Goal: Task Accomplishment & Management: Manage account settings

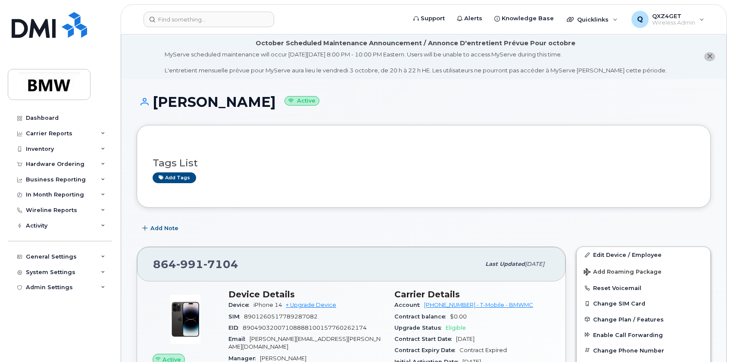
scroll to position [78, 0]
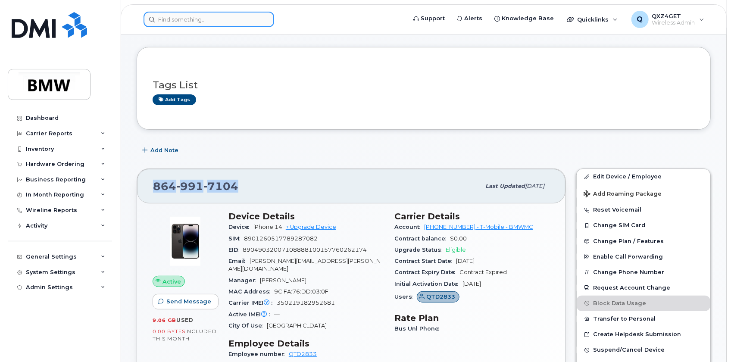
click at [164, 15] on input at bounding box center [209, 20] width 131 height 16
drag, startPoint x: 0, startPoint y: 0, endPoint x: 166, endPoint y: 16, distance: 166.8
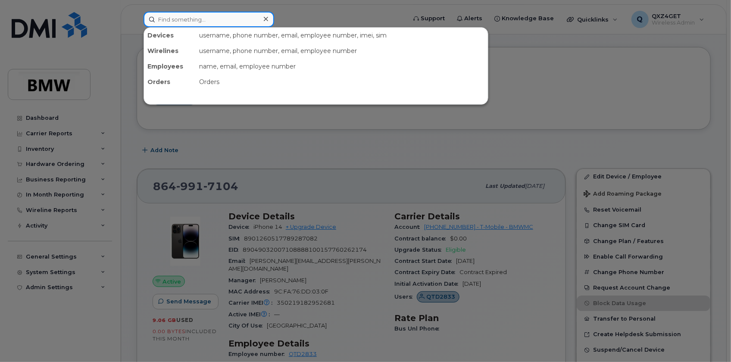
paste input "8647487270"
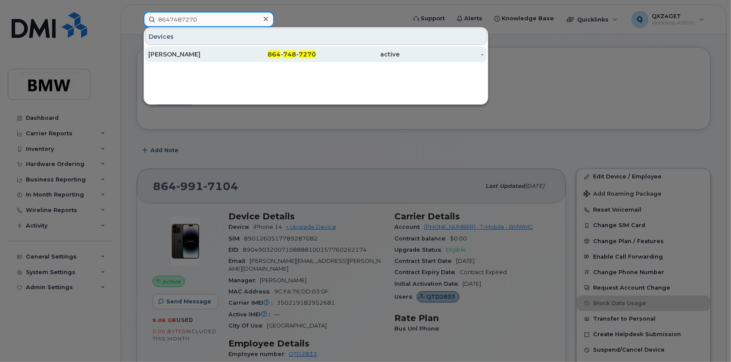
type input "8647487270"
click at [169, 57] on div "[PERSON_NAME]" at bounding box center [190, 54] width 84 height 9
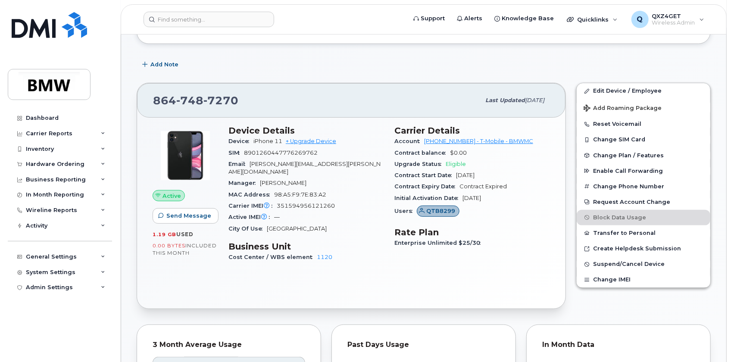
scroll to position [157, 0]
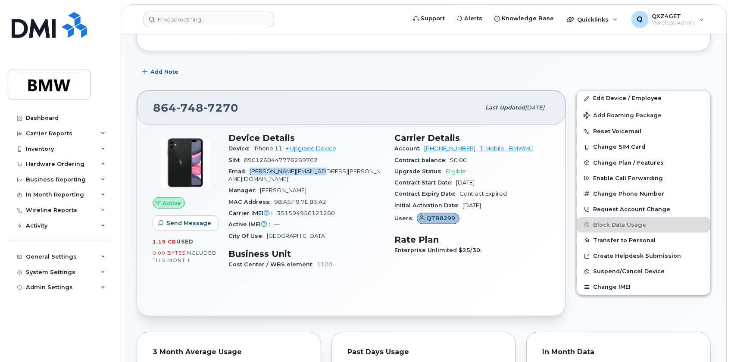
drag, startPoint x: 323, startPoint y: 169, endPoint x: 247, endPoint y: 173, distance: 75.6
click at [247, 173] on div "Email Julia.Vogelsang@bmw.de" at bounding box center [307, 175] width 156 height 19
copy span "[PERSON_NAME][EMAIL_ADDRESS][PERSON_NAME][DOMAIN_NAME]"
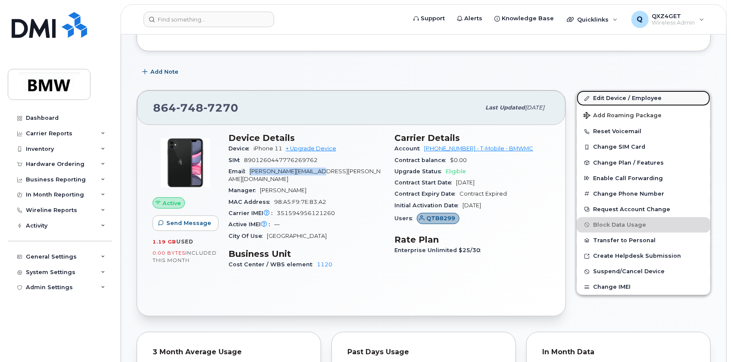
click at [617, 98] on link "Edit Device / Employee" at bounding box center [644, 99] width 134 height 16
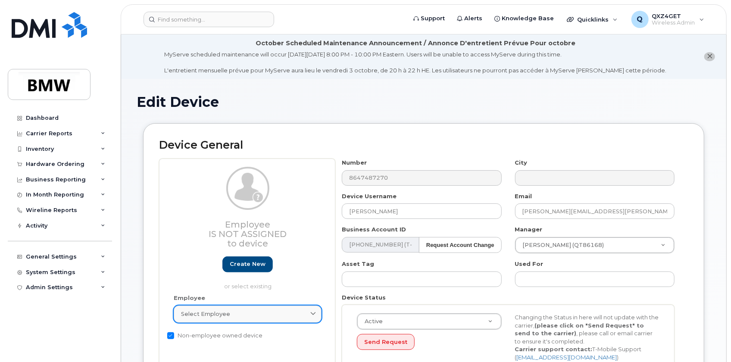
click at [211, 315] on span "Select employee" at bounding box center [205, 314] width 49 height 8
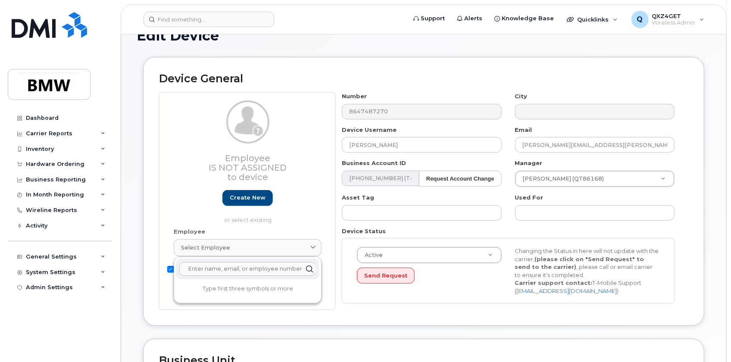
scroll to position [78, 0]
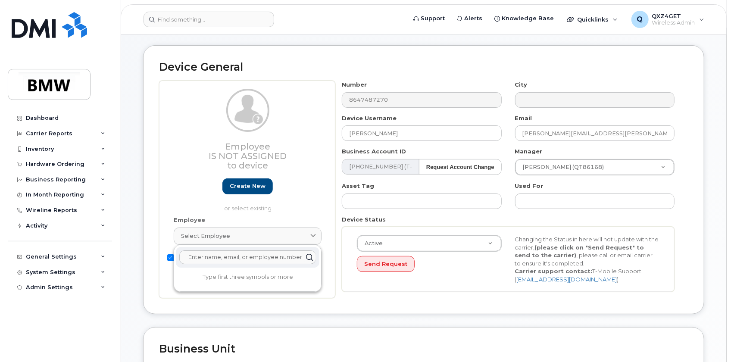
paste input "[PERSON_NAME][EMAIL_ADDRESS][PERSON_NAME][DOMAIN_NAME]"
click at [191, 256] on input "[PERSON_NAME][EMAIL_ADDRESS][PERSON_NAME][DOMAIN_NAME]" at bounding box center [247, 258] width 137 height 14
click at [287, 254] on input "[PERSON_NAME][EMAIL_ADDRESS][PERSON_NAME][DOMAIN_NAME]" at bounding box center [247, 258] width 137 height 14
type input "[PERSON_NAME][EMAIL_ADDRESS][PERSON_NAME][DOMAIN_NAME]"
drag, startPoint x: 391, startPoint y: 136, endPoint x: 322, endPoint y: 134, distance: 69.5
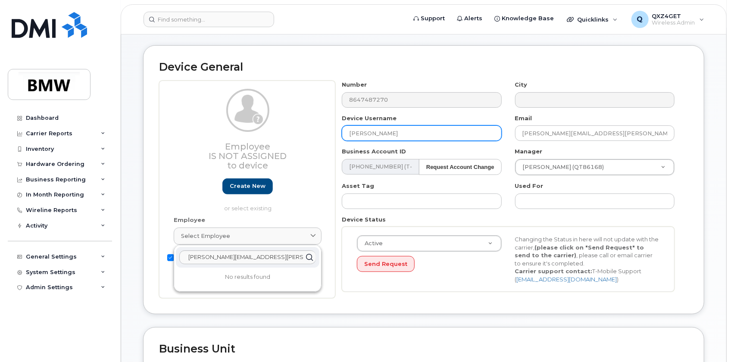
click at [322, 134] on div "Employee Is not assigned to device Create new or select existing Employee Selec…" at bounding box center [424, 190] width 530 height 218
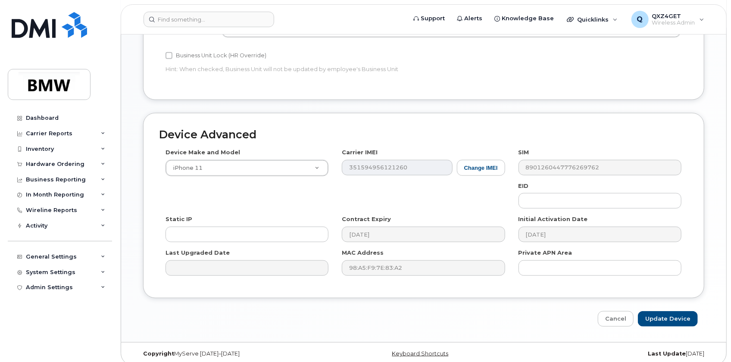
scroll to position [448, 0]
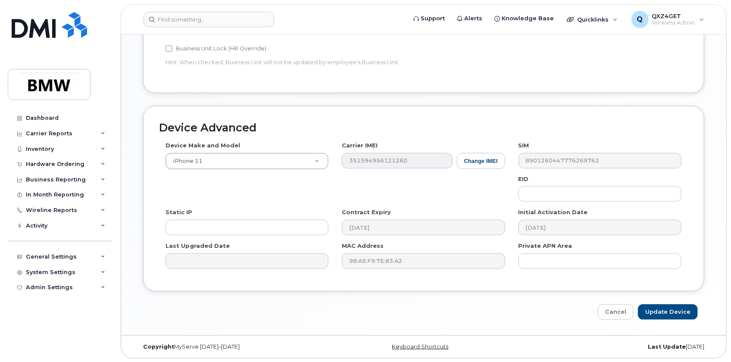
type input "Julia Vogelsang"
click at [674, 302] on div "Device Advanced Device Make and Model iPhone 11 Android TCL 502 Watch Apple Wat…" at bounding box center [424, 213] width 574 height 214
click at [678, 310] on input "Update Device" at bounding box center [668, 312] width 60 height 16
type input "Saving..."
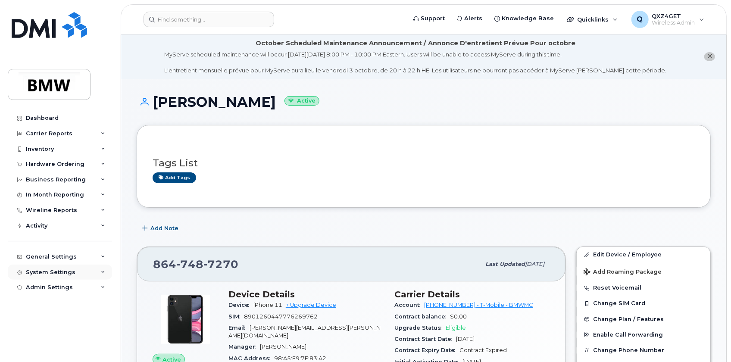
click at [44, 272] on div "System Settings" at bounding box center [51, 272] width 50 height 7
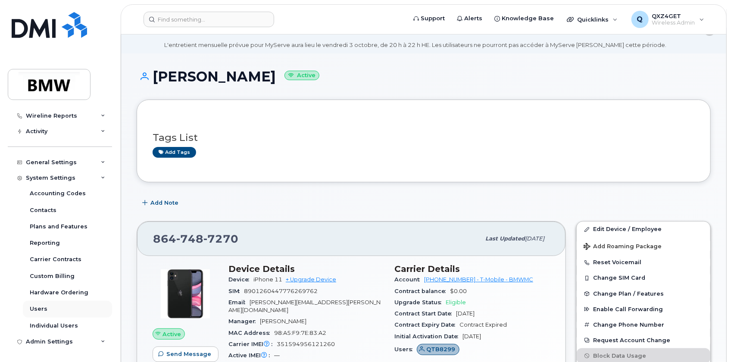
scroll to position [78, 0]
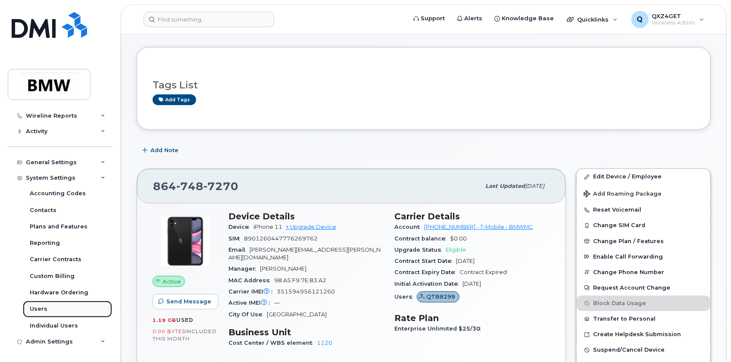
click at [43, 307] on div "Users" at bounding box center [39, 309] width 18 height 8
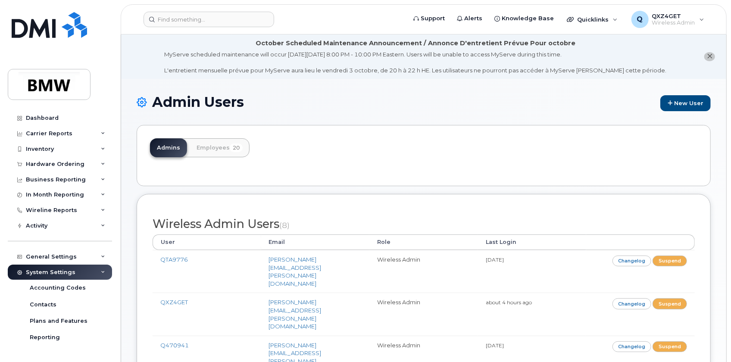
click at [214, 98] on h1 "Admin Users New User" at bounding box center [424, 102] width 574 height 17
click at [217, 147] on link "Employees 20" at bounding box center [220, 147] width 60 height 19
drag, startPoint x: 51, startPoint y: 274, endPoint x: 38, endPoint y: 259, distance: 19.9
click at [36, 260] on div "General Settings" at bounding box center [51, 257] width 51 height 7
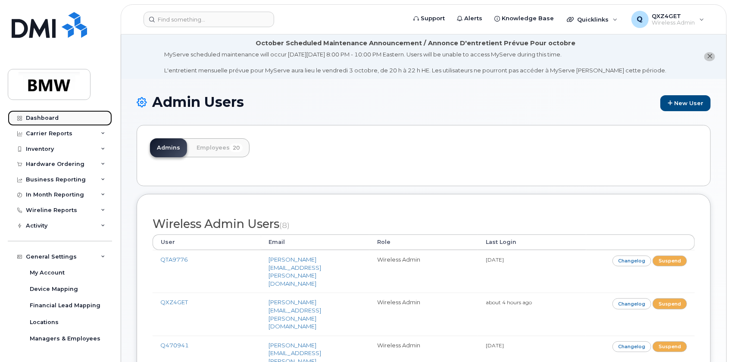
drag, startPoint x: 41, startPoint y: 256, endPoint x: 34, endPoint y: 116, distance: 139.4
click at [33, 116] on div "Dashboard" at bounding box center [42, 118] width 33 height 7
click at [41, 119] on div "Dashboard" at bounding box center [42, 118] width 33 height 7
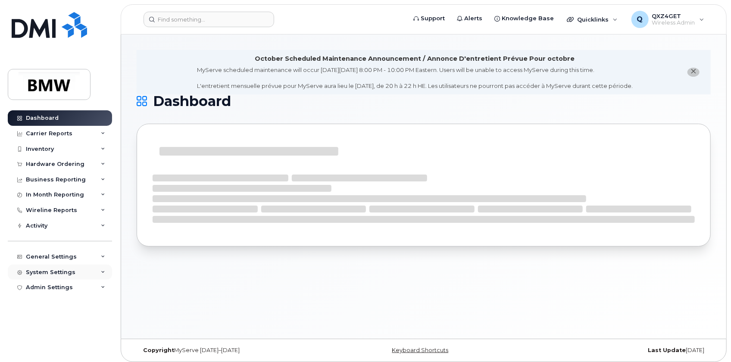
drag, startPoint x: 0, startPoint y: 0, endPoint x: 47, endPoint y: 267, distance: 271.4
click at [46, 267] on div "System Settings" at bounding box center [60, 273] width 104 height 16
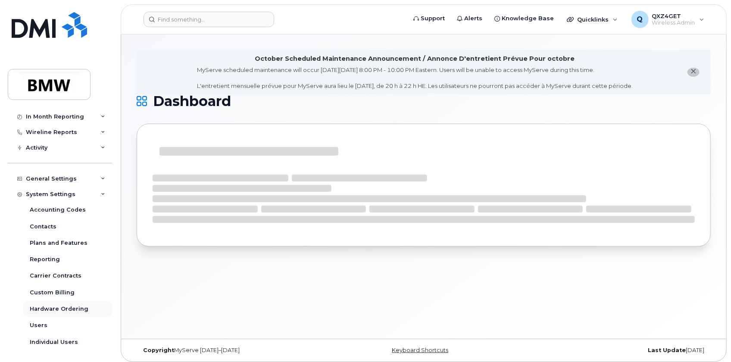
scroll to position [94, 0]
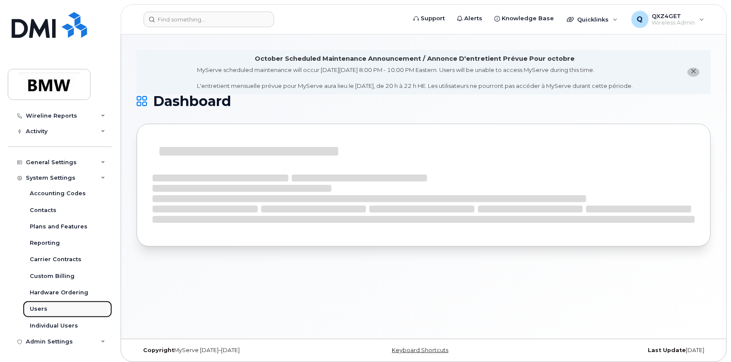
click at [38, 307] on div "Users" at bounding box center [39, 309] width 18 height 8
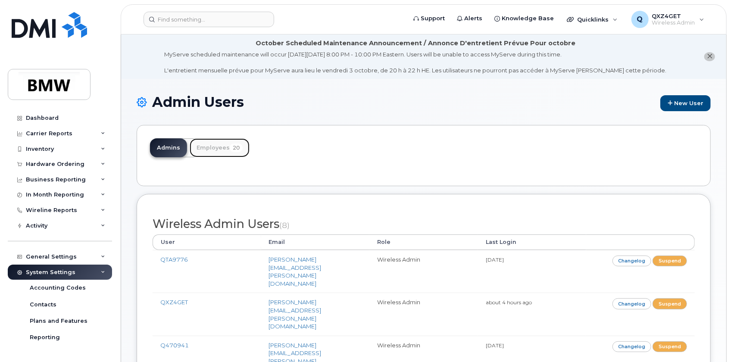
click at [217, 142] on link "Employees 20" at bounding box center [220, 147] width 60 height 19
click at [215, 147] on link "Employees 20" at bounding box center [220, 147] width 60 height 19
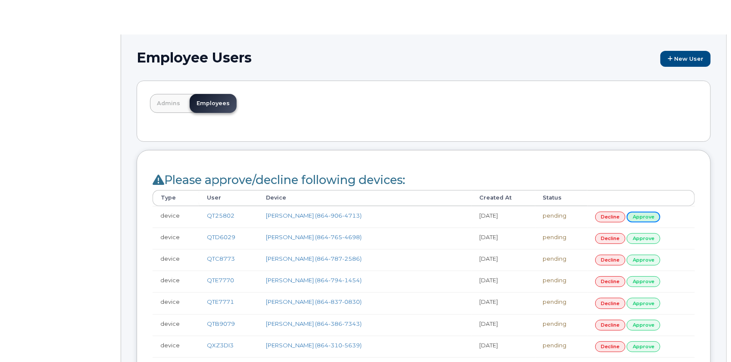
click at [639, 214] on link "approve" at bounding box center [644, 217] width 34 height 11
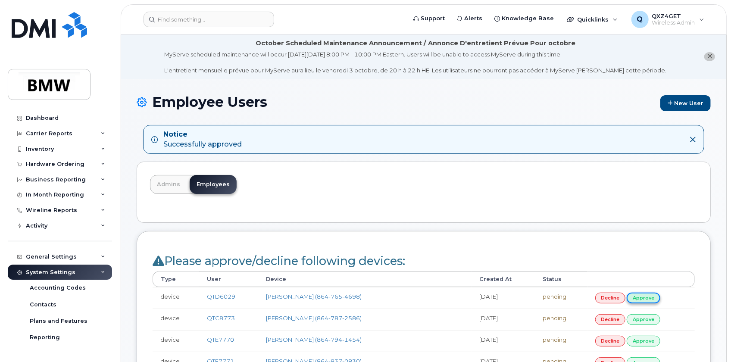
click at [637, 298] on link "approve" at bounding box center [644, 298] width 34 height 11
click at [646, 296] on link "approve" at bounding box center [644, 298] width 34 height 11
click at [641, 298] on link "approve" at bounding box center [644, 298] width 34 height 11
click at [644, 298] on link "approve" at bounding box center [644, 298] width 34 height 11
click at [642, 297] on link "approve" at bounding box center [644, 298] width 34 height 11
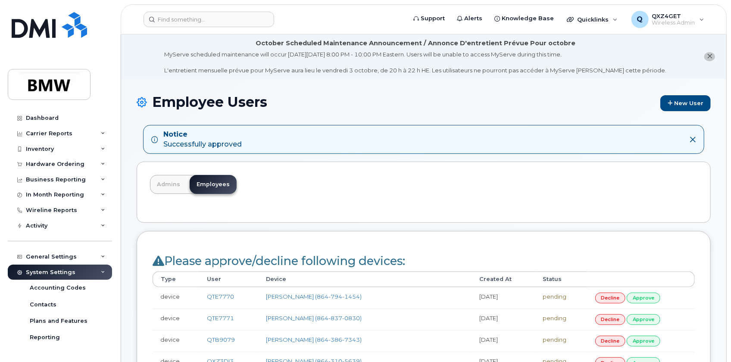
drag, startPoint x: 640, startPoint y: 297, endPoint x: 645, endPoint y: 298, distance: 4.9
click at [640, 297] on link "approve" at bounding box center [644, 298] width 34 height 11
click at [646, 298] on link "approve" at bounding box center [644, 298] width 34 height 11
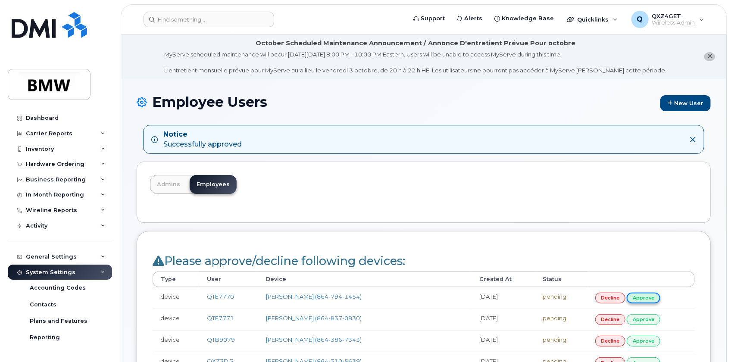
click at [638, 298] on link "approve" at bounding box center [644, 298] width 34 height 11
click at [645, 296] on link "approve" at bounding box center [644, 298] width 34 height 11
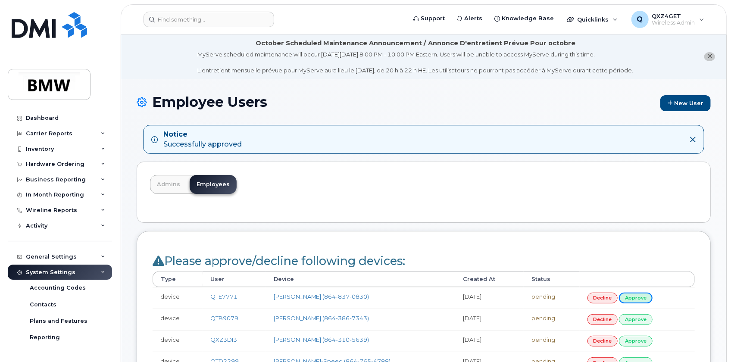
click at [642, 295] on link "approve" at bounding box center [636, 298] width 34 height 11
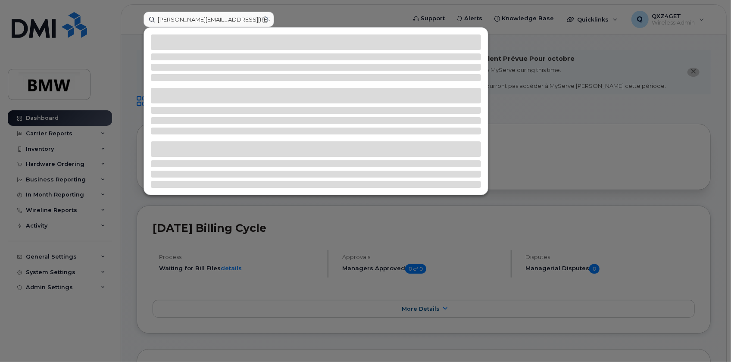
type input "[PERSON_NAME][EMAIL_ADDRESS][PERSON_NAME][DOMAIN_NAME]"
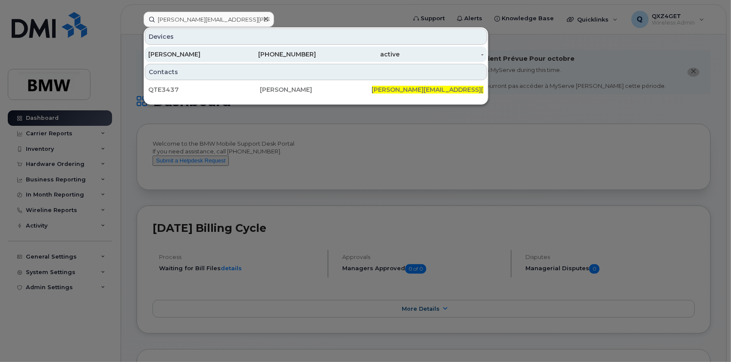
click at [198, 52] on div "[PERSON_NAME]" at bounding box center [190, 54] width 84 height 9
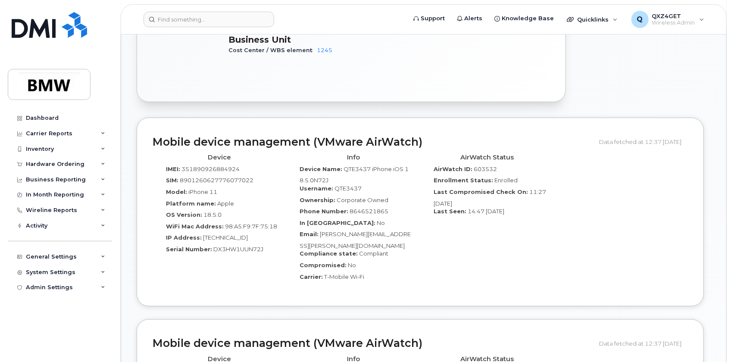
scroll to position [470, 0]
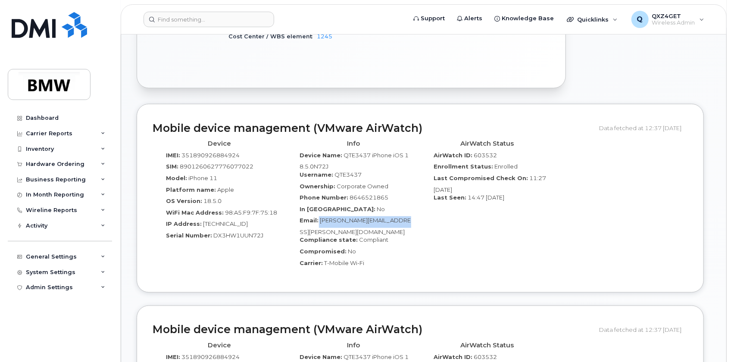
drag, startPoint x: 410, startPoint y: 213, endPoint x: 317, endPoint y: 211, distance: 93.2
click at [317, 216] on div "Email: [PERSON_NAME][EMAIL_ADDRESS][PERSON_NAME][DOMAIN_NAME]" at bounding box center [353, 225] width 121 height 19
copy div "[PERSON_NAME][EMAIL_ADDRESS][PERSON_NAME][DOMAIN_NAME]"
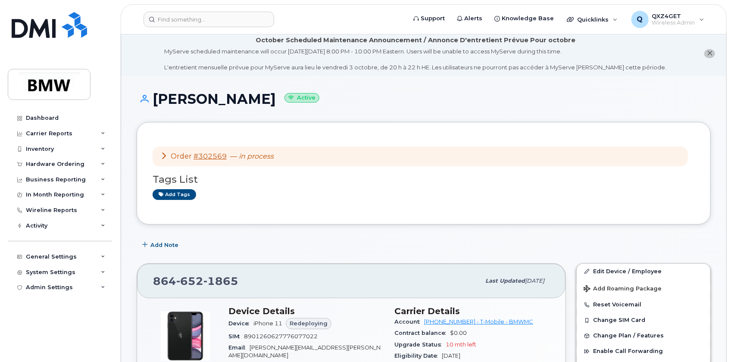
scroll to position [0, 0]
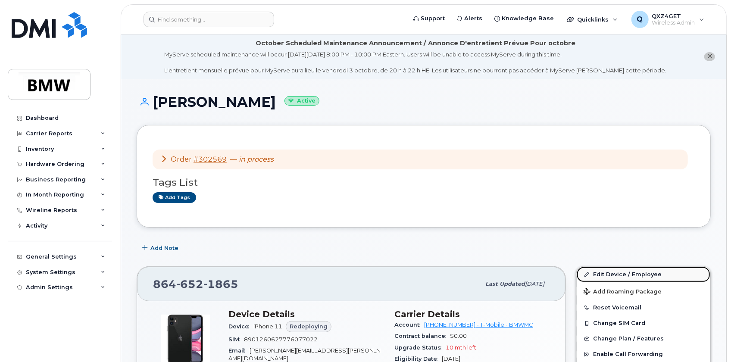
click at [607, 273] on link "Edit Device / Employee" at bounding box center [644, 275] width 134 height 16
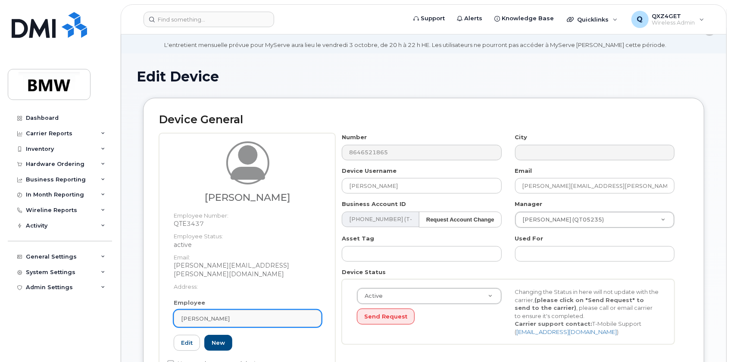
scroll to position [39, 0]
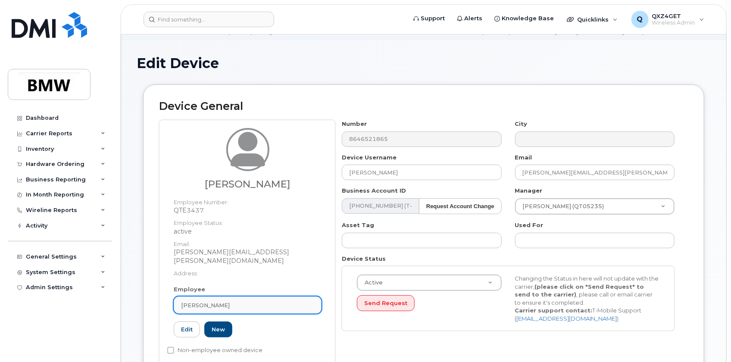
click at [240, 301] on div "[PERSON_NAME]" at bounding box center [247, 305] width 133 height 8
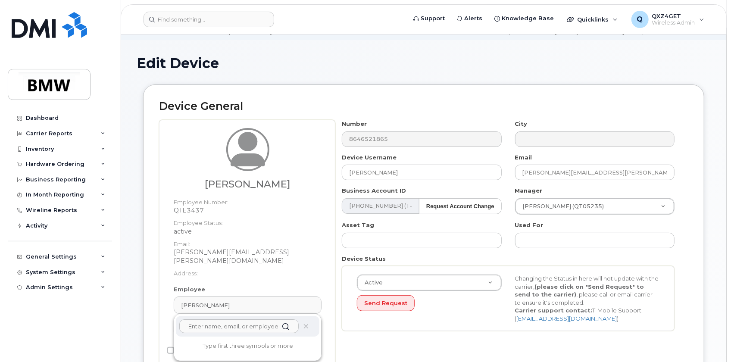
paste input "[PERSON_NAME][EMAIL_ADDRESS][PERSON_NAME][DOMAIN_NAME]"
click at [191, 320] on input "[PERSON_NAME][EMAIL_ADDRESS][PERSON_NAME][DOMAIN_NAME]" at bounding box center [238, 327] width 119 height 14
type input "[PERSON_NAME][EMAIL_ADDRESS][PERSON_NAME][DOMAIN_NAME]"
drag, startPoint x: 216, startPoint y: 346, endPoint x: 404, endPoint y: 20, distance: 376.9
click at [216, 352] on p "[PERSON_NAME][EMAIL_ADDRESS][PERSON_NAME][DOMAIN_NAME]" at bounding box center [248, 361] width 130 height 18
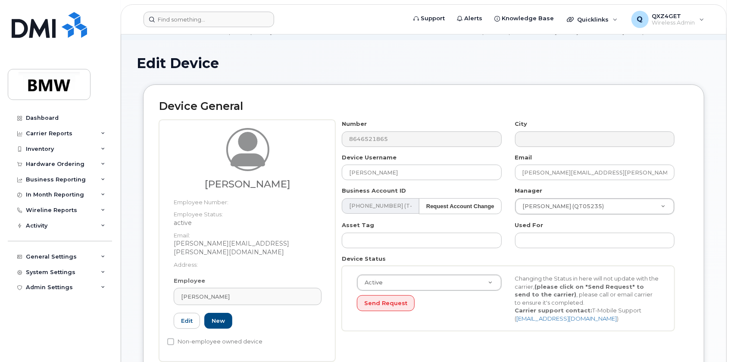
type input "[PERSON_NAME]"
type input "14966967"
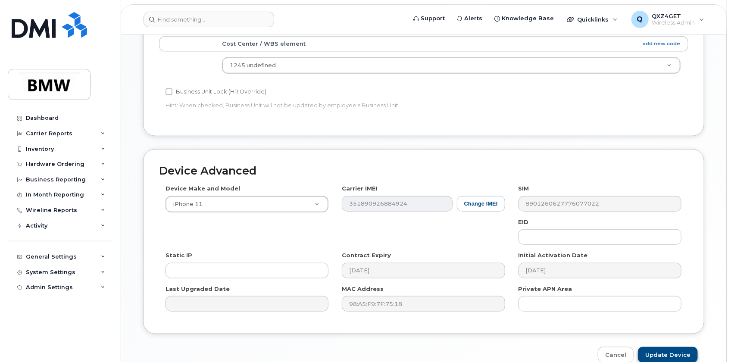
scroll to position [431, 0]
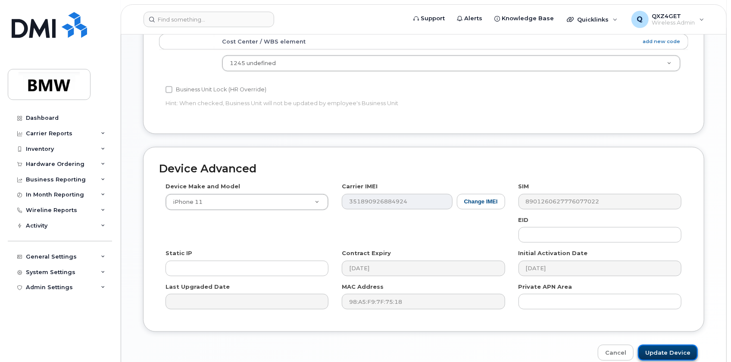
click at [669, 345] on input "Update Device" at bounding box center [668, 353] width 60 height 16
type input "Saving..."
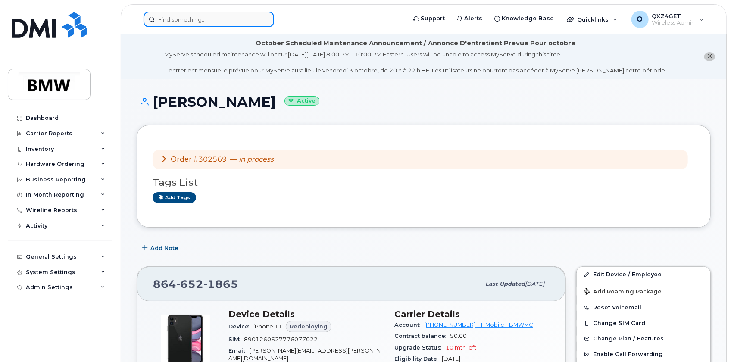
click at [183, 17] on input at bounding box center [209, 20] width 131 height 16
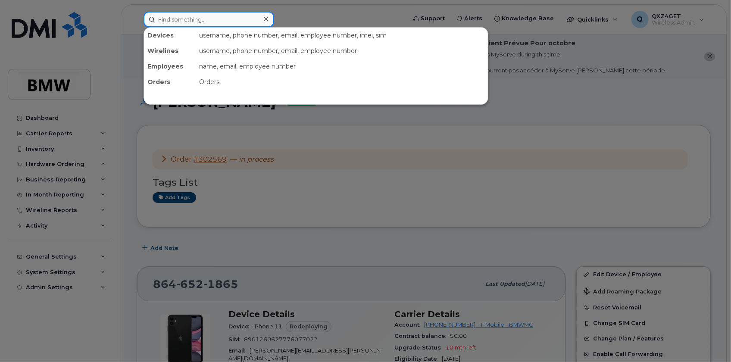
paste input "[DOMAIN_NAME][EMAIL_ADDRESS][DOMAIN_NAME]"
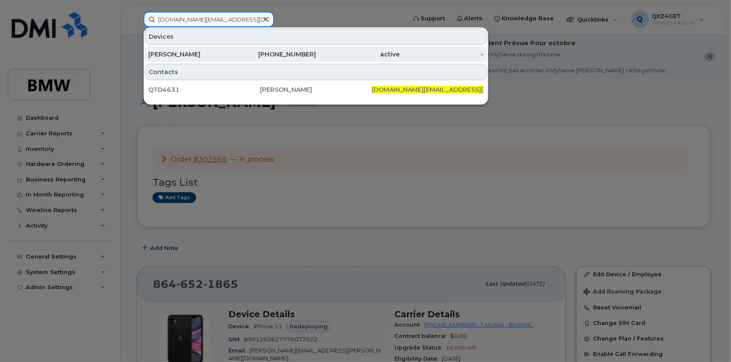
type input "[DOMAIN_NAME][EMAIL_ADDRESS][DOMAIN_NAME]"
click at [161, 52] on div "[PERSON_NAME]" at bounding box center [190, 54] width 84 height 9
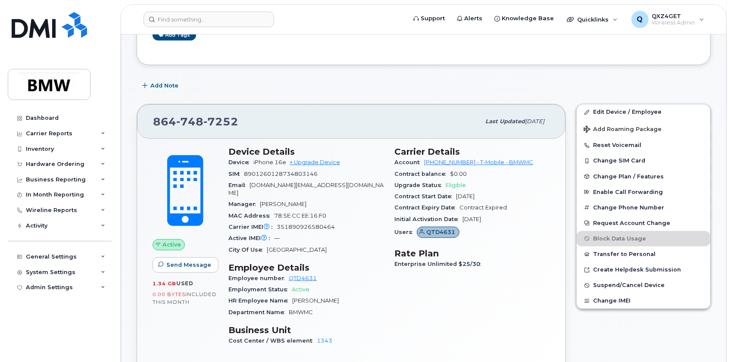
scroll to position [157, 0]
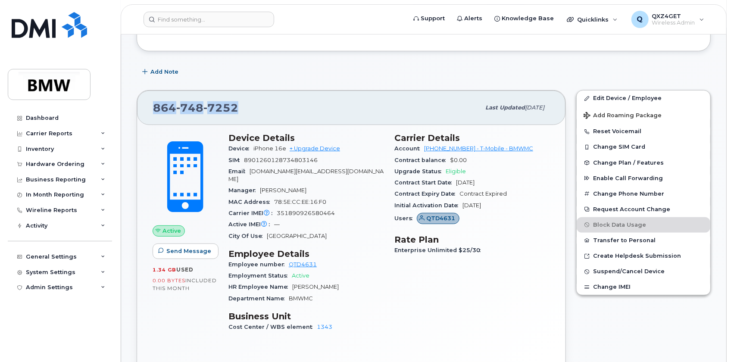
drag, startPoint x: 220, startPoint y: 104, endPoint x: 163, endPoint y: 105, distance: 57.4
click at [147, 105] on div "[PHONE_NUMBER] Last updated [DATE]" at bounding box center [351, 108] width 429 height 34
copy span "[PHONE_NUMBER]"
click at [179, 26] on input at bounding box center [209, 20] width 131 height 16
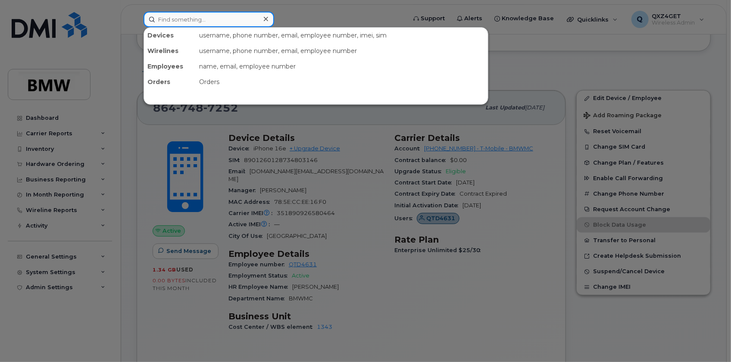
paste input "8647834105"
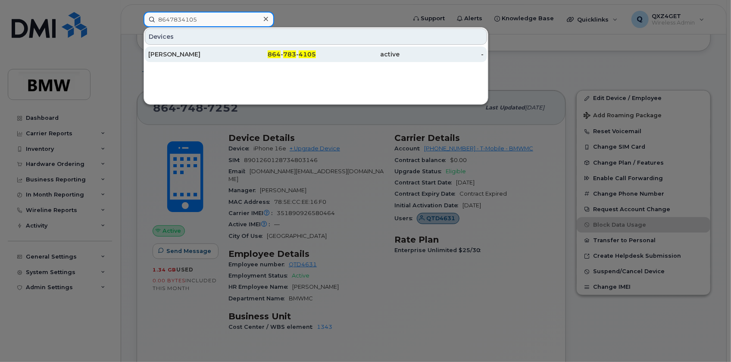
type input "8647834105"
click at [176, 56] on div "[PERSON_NAME]" at bounding box center [190, 54] width 84 height 9
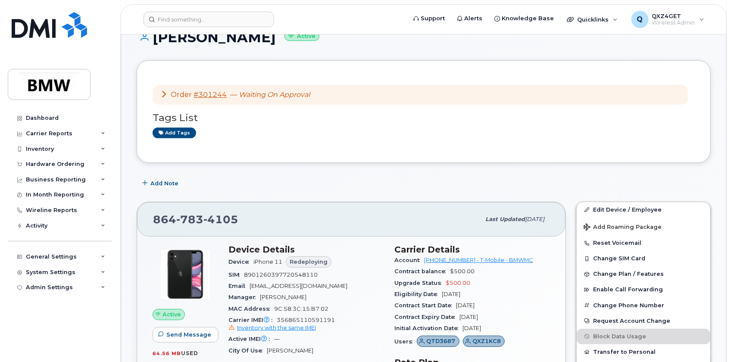
scroll to position [117, 0]
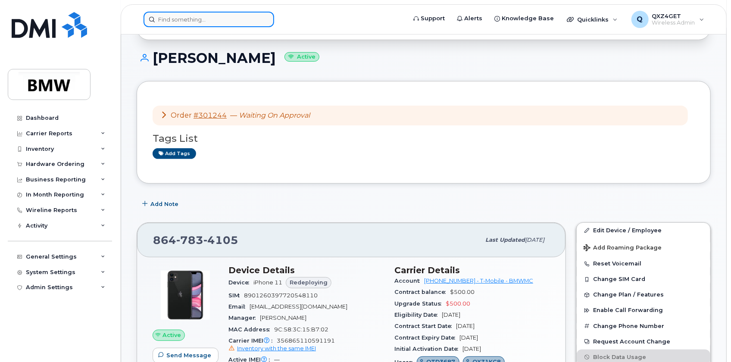
click at [160, 15] on input at bounding box center [209, 20] width 131 height 16
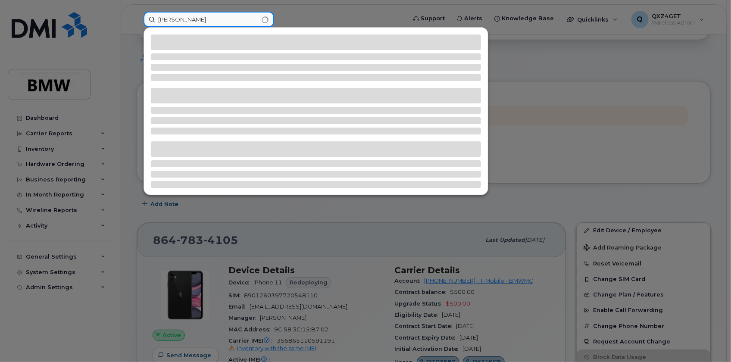
type input "[PERSON_NAME]"
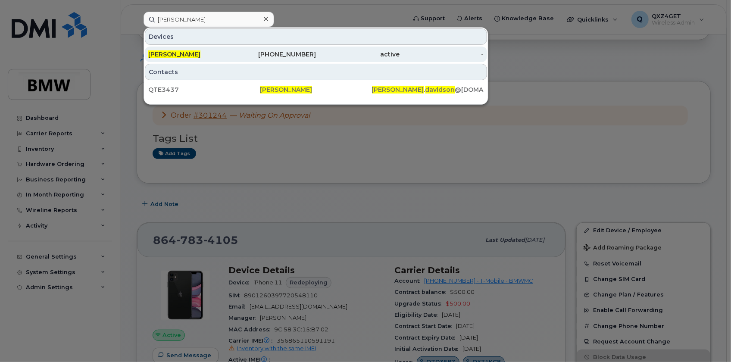
click at [168, 51] on span "[PERSON_NAME]" at bounding box center [174, 54] width 52 height 8
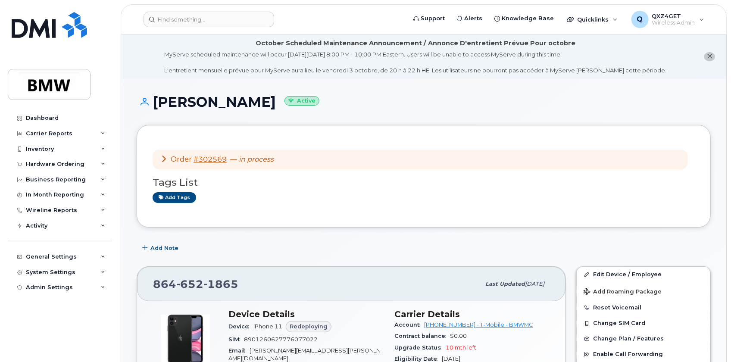
scroll to position [117, 0]
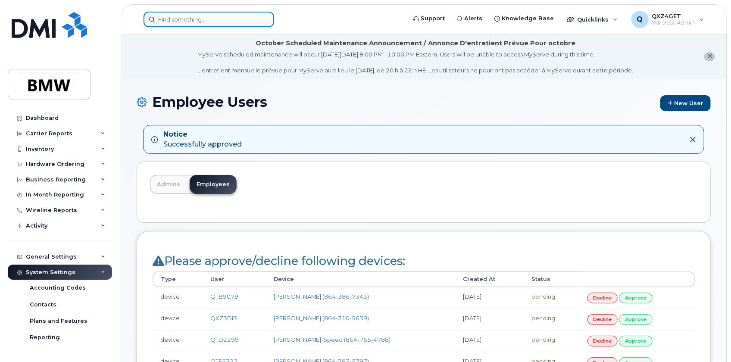
click at [200, 22] on input at bounding box center [209, 20] width 131 height 16
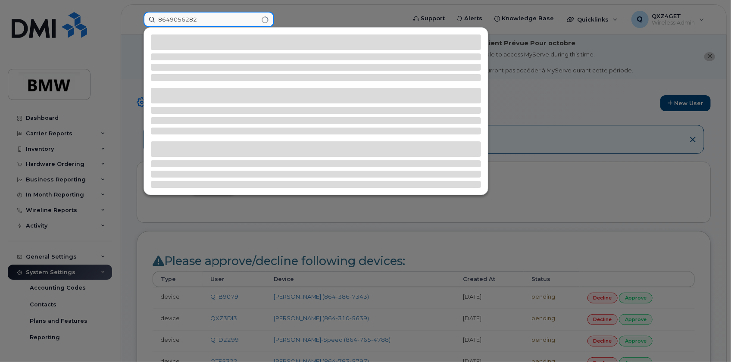
type input "8649056282"
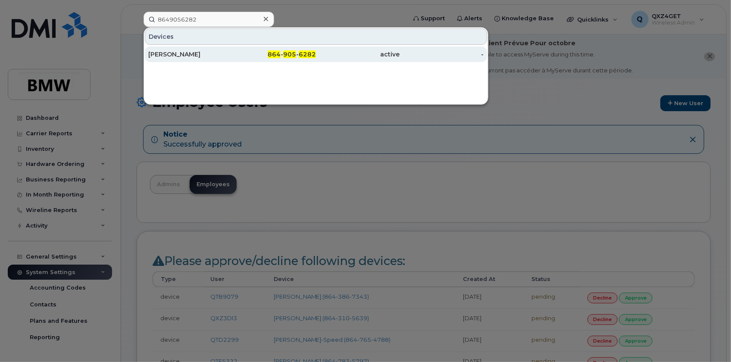
click at [172, 53] on div "[PERSON_NAME]" at bounding box center [190, 54] width 84 height 9
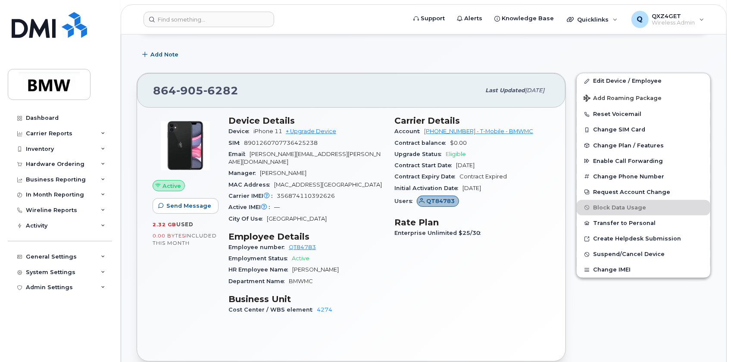
scroll to position [228, 0]
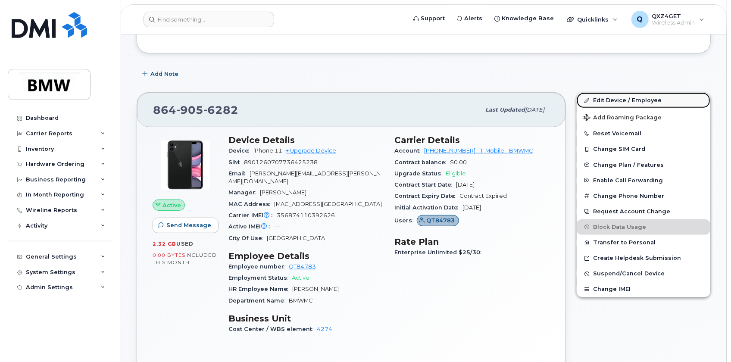
click at [607, 98] on link "Edit Device / Employee" at bounding box center [644, 101] width 134 height 16
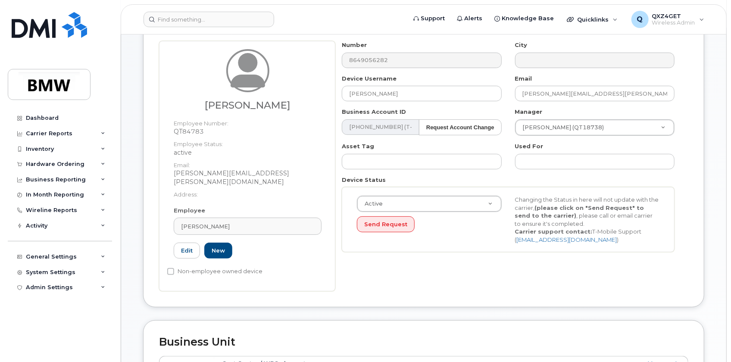
scroll to position [117, 0]
drag, startPoint x: 599, startPoint y: 90, endPoint x: 520, endPoint y: 96, distance: 78.2
click at [516, 98] on input "[PERSON_NAME][EMAIL_ADDRESS][PERSON_NAME][DOMAIN_NAME]" at bounding box center [595, 94] width 160 height 16
click at [202, 223] on span "[PERSON_NAME]" at bounding box center [205, 227] width 49 height 8
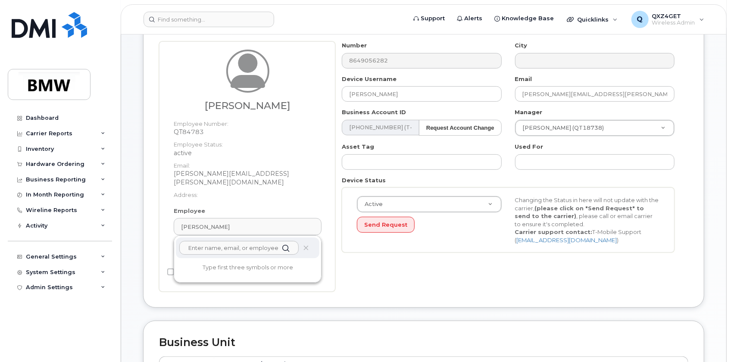
paste input "[PERSON_NAME][EMAIL_ADDRESS][PERSON_NAME][DOMAIN_NAME]"
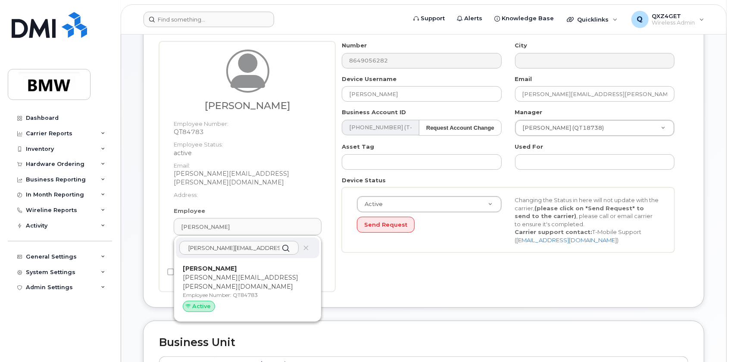
type input "[PERSON_NAME][EMAIL_ADDRESS][PERSON_NAME][DOMAIN_NAME]"
click at [202, 291] on p "Employee Number: QT84783" at bounding box center [248, 295] width 130 height 8
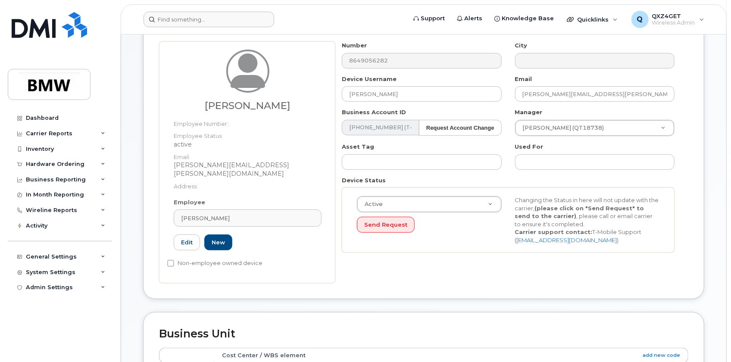
type input "29217962"
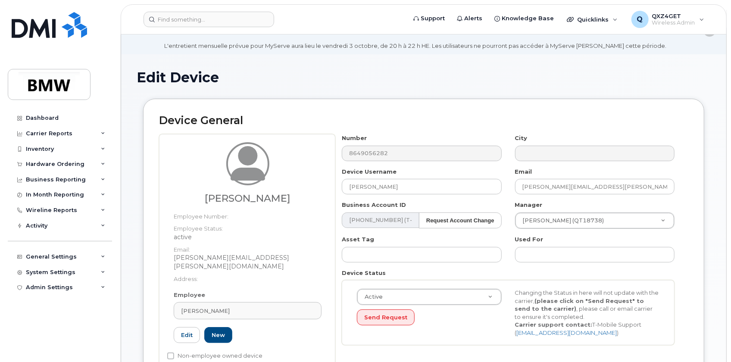
scroll to position [0, 0]
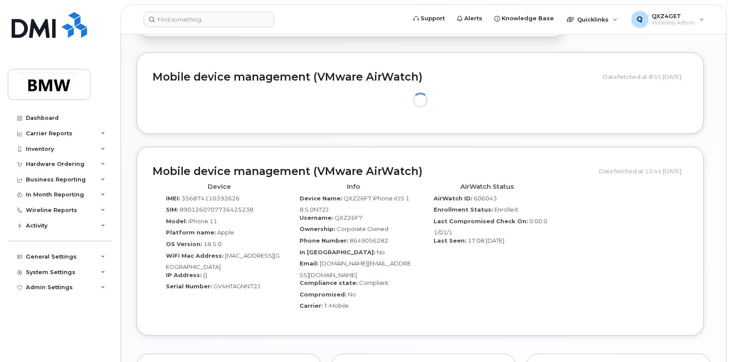
scroll to position [614, 0]
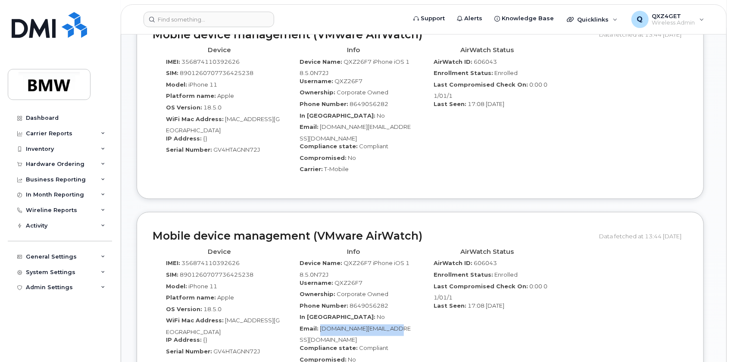
drag, startPoint x: 405, startPoint y: 310, endPoint x: 320, endPoint y: 314, distance: 85.4
click at [319, 325] on div "Email: [DOMAIN_NAME][EMAIL_ADDRESS][DOMAIN_NAME]" at bounding box center [353, 334] width 121 height 19
copy span "[DOMAIN_NAME][EMAIL_ADDRESS][DOMAIN_NAME]"
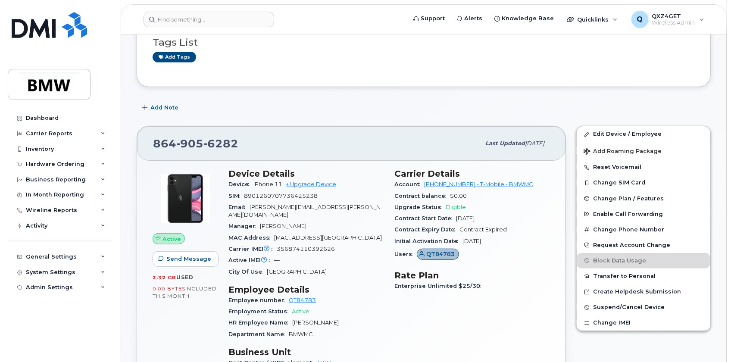
scroll to position [183, 0]
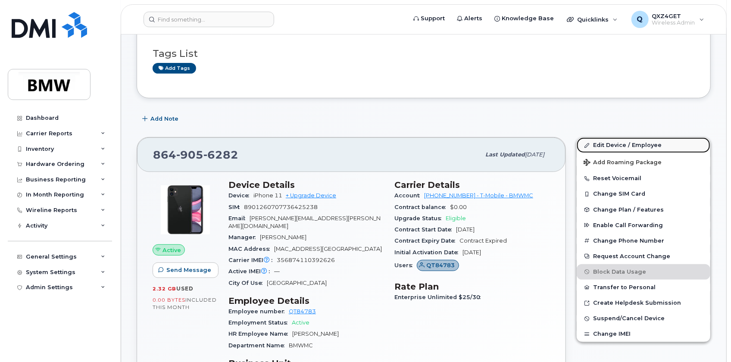
click at [605, 144] on link "Edit Device / Employee" at bounding box center [644, 146] width 134 height 16
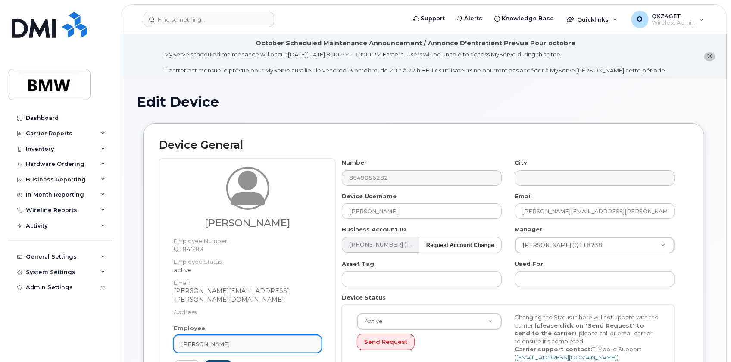
click at [216, 335] on link "[PERSON_NAME]" at bounding box center [248, 343] width 148 height 17
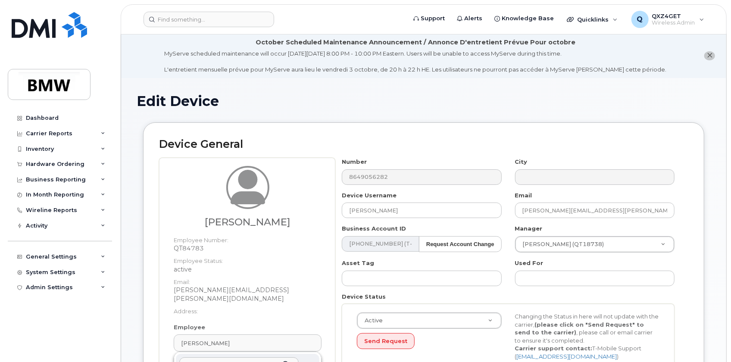
scroll to position [79, 0]
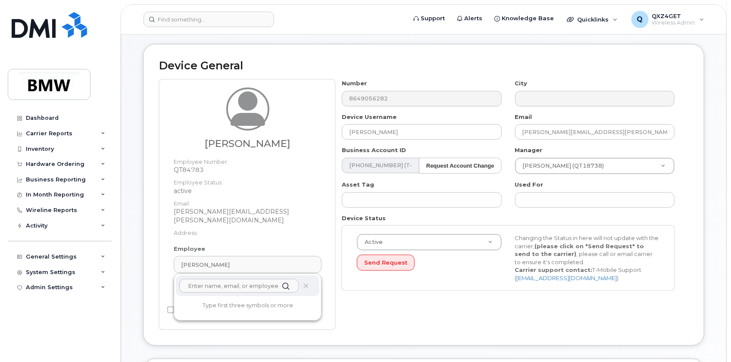
paste input "Tyler.Camp@bmwmcext.com"
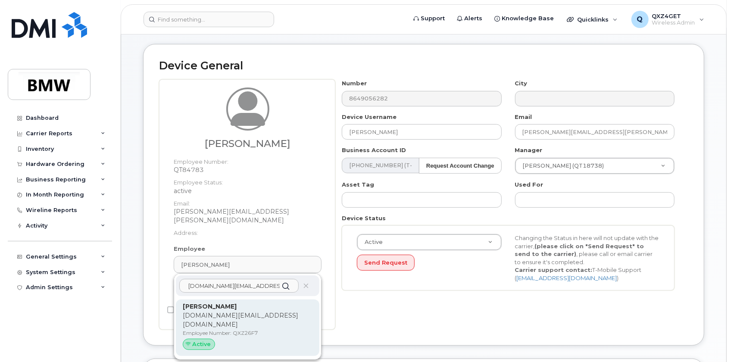
type input "Tyler.Camp@bmwmcext.com"
click at [207, 311] on p "tyler.camp@bmwmcext.com" at bounding box center [248, 320] width 130 height 18
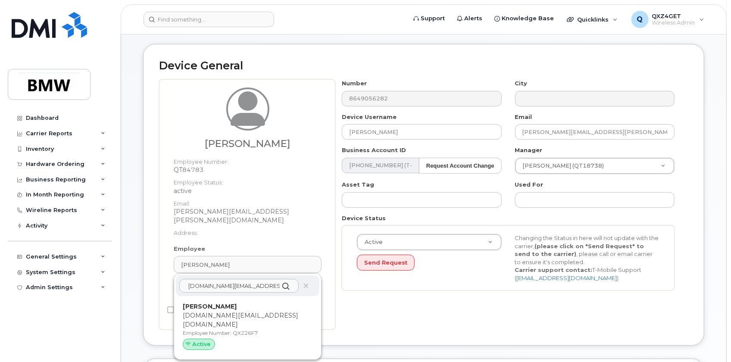
type input "QXZ26F7"
type input "Tyler Camp"
type input "tyler.camp@bmwmcext.com"
type input "14966901"
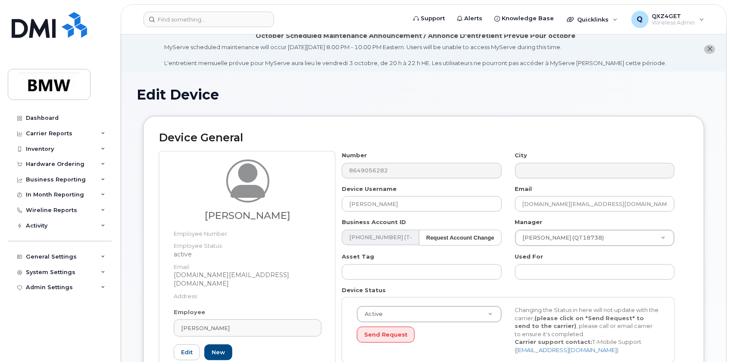
scroll to position [1, 0]
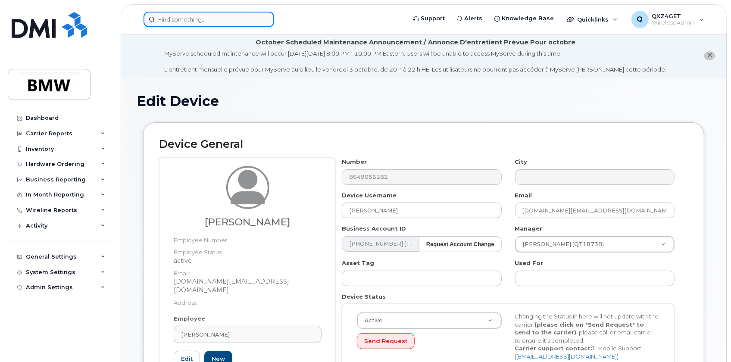
click at [199, 15] on input at bounding box center [209, 20] width 131 height 16
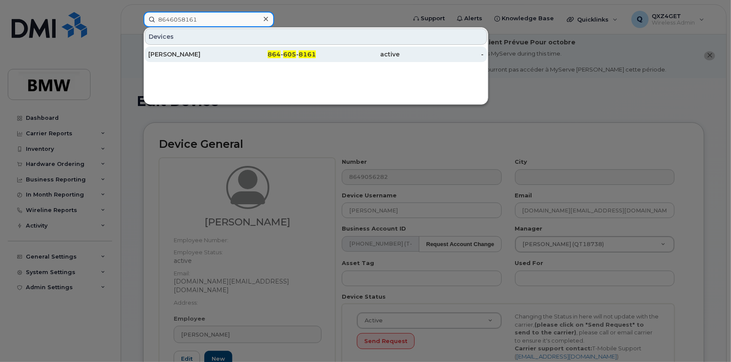
type input "8646058161"
click at [172, 54] on div "[PERSON_NAME]" at bounding box center [190, 54] width 84 height 9
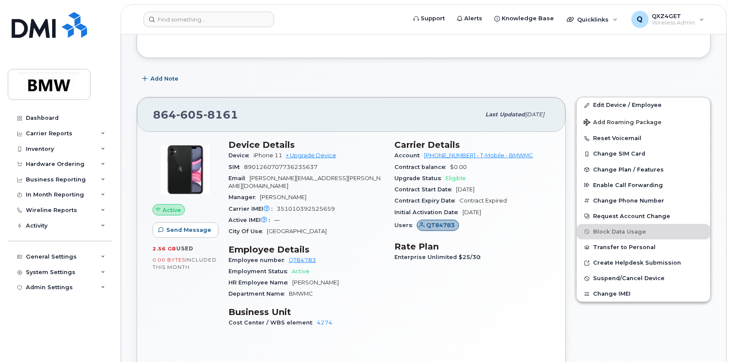
scroll to position [262, 0]
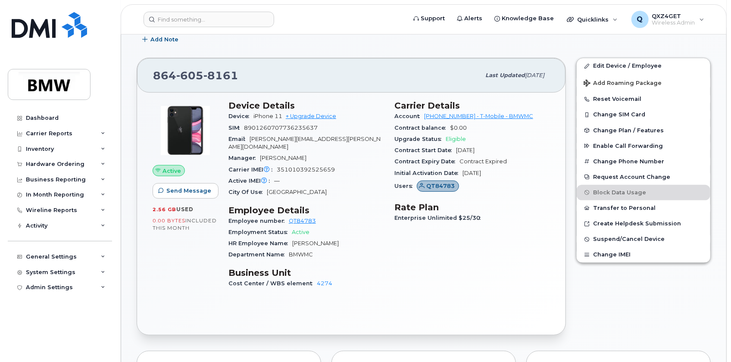
click at [216, 27] on header "Support Alerts Knowledge Base Quicklinks Suspend / Cancel Device Change SIM Car…" at bounding box center [424, 19] width 606 height 30
click at [202, 16] on input at bounding box center [209, 20] width 131 height 16
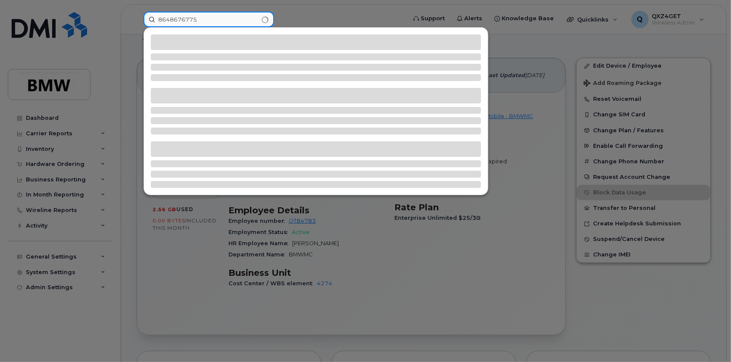
type input "8648676775"
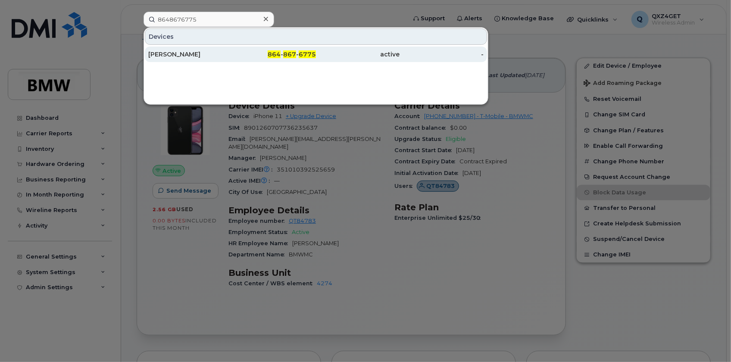
click at [158, 50] on div "[PERSON_NAME]" at bounding box center [190, 54] width 84 height 9
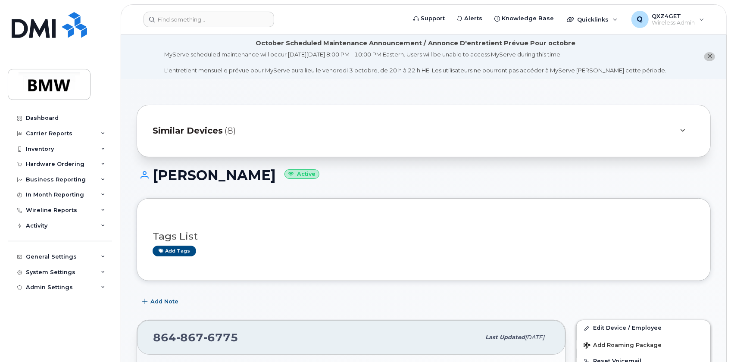
scroll to position [157, 0]
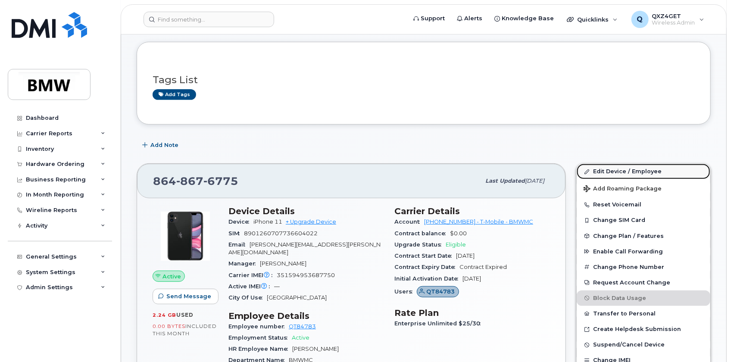
click at [626, 169] on link "Edit Device / Employee" at bounding box center [644, 172] width 134 height 16
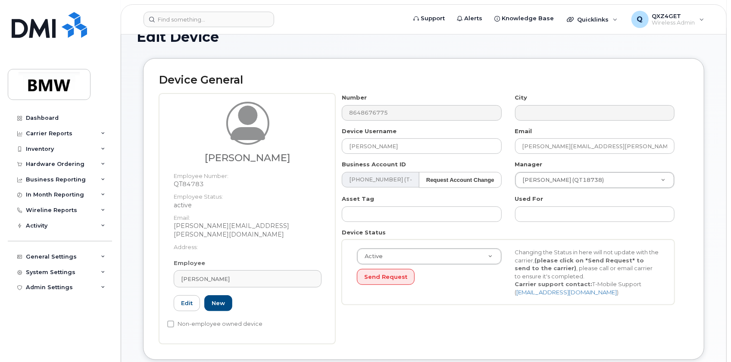
scroll to position [78, 0]
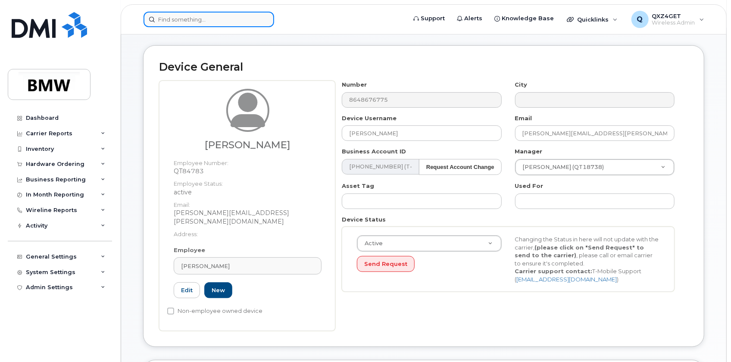
click at [175, 22] on input at bounding box center [209, 20] width 131 height 16
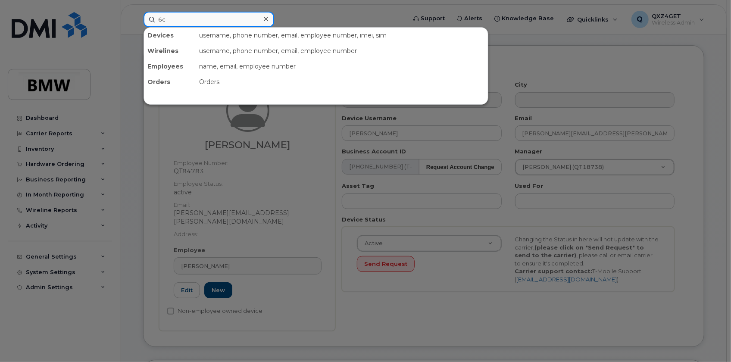
type input "6"
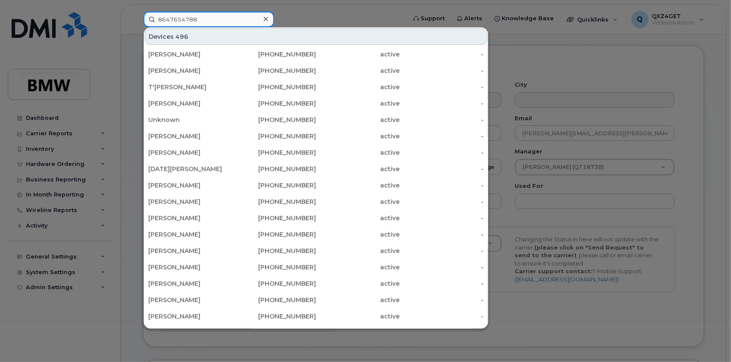
type input "8647654788"
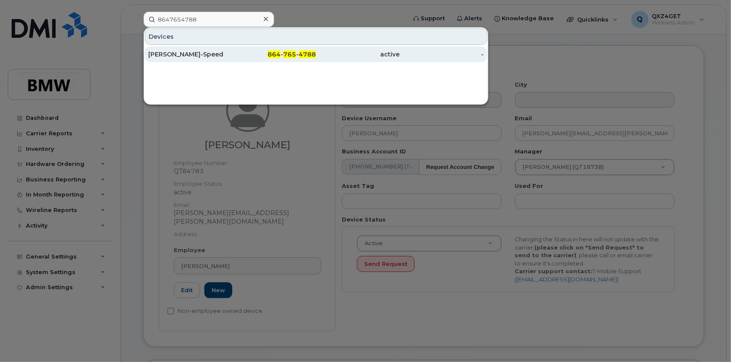
click at [172, 53] on div "[PERSON_NAME]-Speed" at bounding box center [190, 54] width 84 height 9
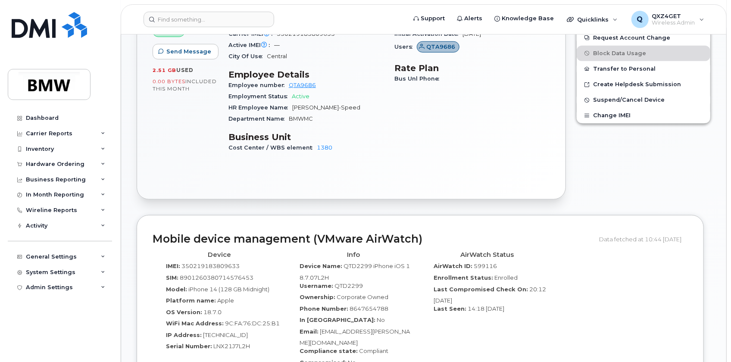
scroll to position [470, 0]
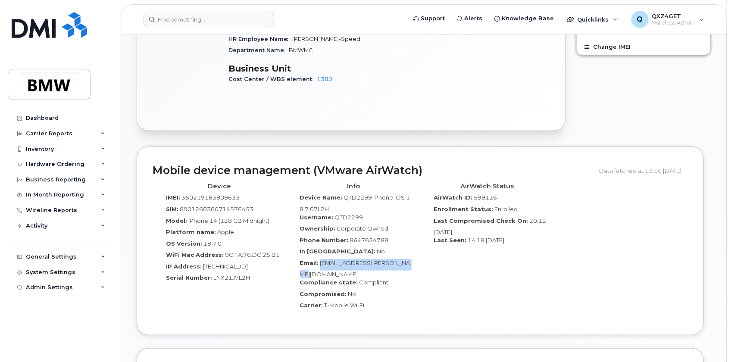
drag, startPoint x: 415, startPoint y: 260, endPoint x: 319, endPoint y: 260, distance: 95.7
click at [319, 260] on div "Info Device Name: QTD2299 iPhone iOS 18.7.07L2H Username: QTD2299 Ownership: Co…" at bounding box center [354, 249] width 134 height 141
click at [323, 265] on span "[EMAIL_ADDRESS][PERSON_NAME][DOMAIN_NAME]" at bounding box center [355, 269] width 110 height 19
drag, startPoint x: 320, startPoint y: 260, endPoint x: 347, endPoint y: 274, distance: 29.9
click at [347, 274] on div "Email: LaCrista.L.Douglas@bmwmc.com" at bounding box center [353, 268] width 121 height 19
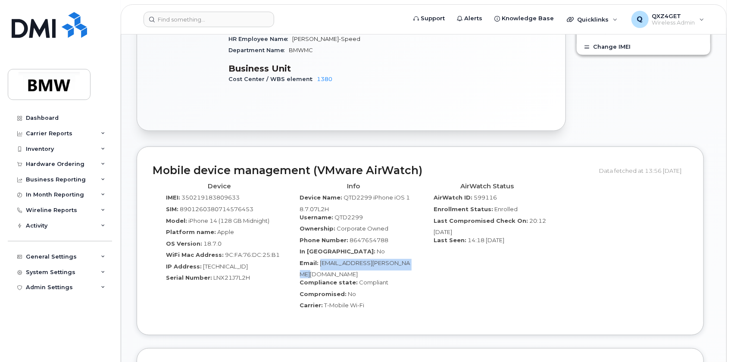
copy span "[EMAIL_ADDRESS][PERSON_NAME][DOMAIN_NAME]"
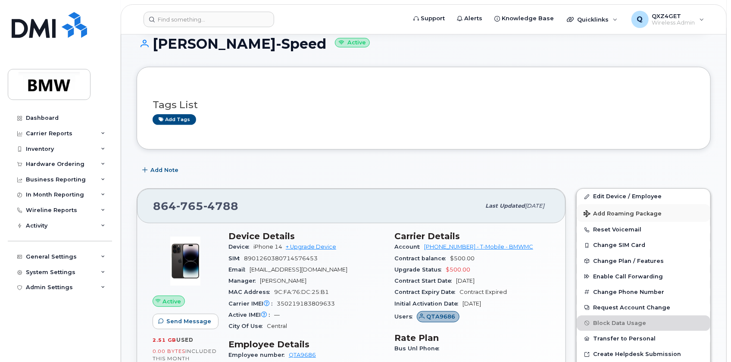
scroll to position [117, 0]
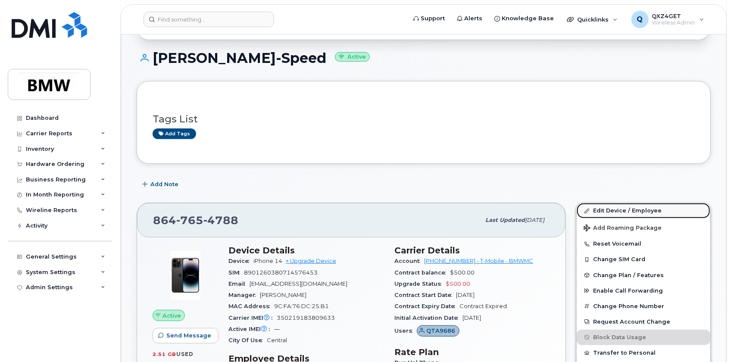
click at [640, 209] on link "Edit Device / Employee" at bounding box center [644, 211] width 134 height 16
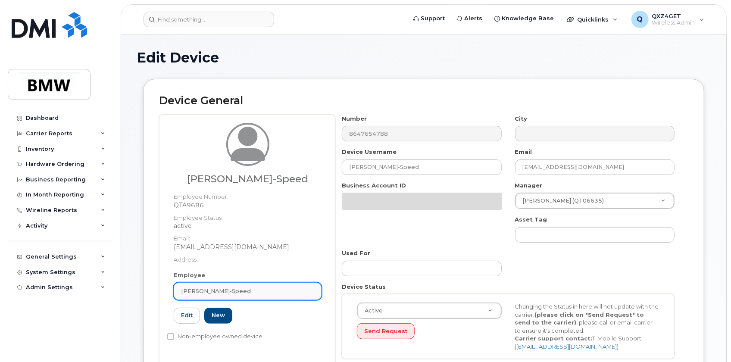
click at [207, 287] on span "[PERSON_NAME]-Speed" at bounding box center [216, 291] width 70 height 8
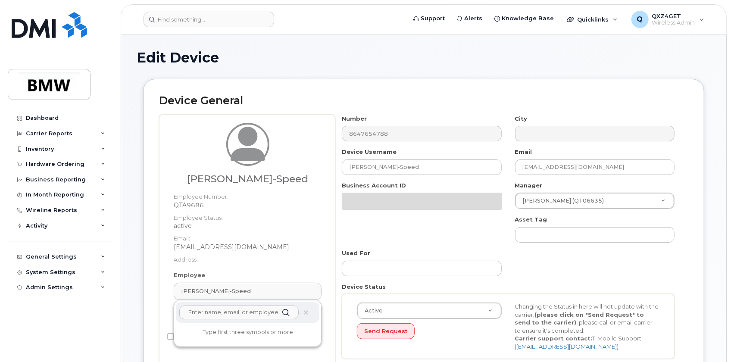
paste input "[EMAIL_ADDRESS][PERSON_NAME][DOMAIN_NAME]"
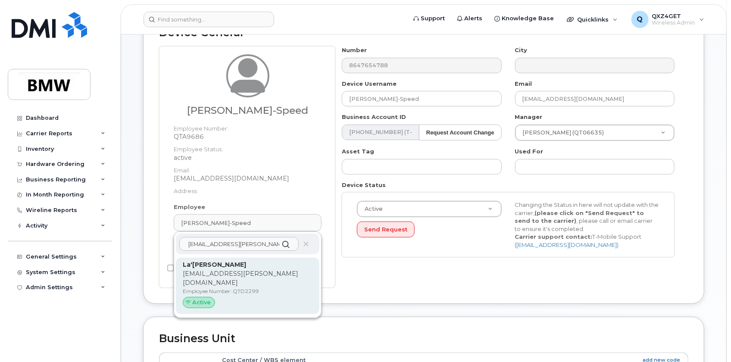
scroll to position [117, 0]
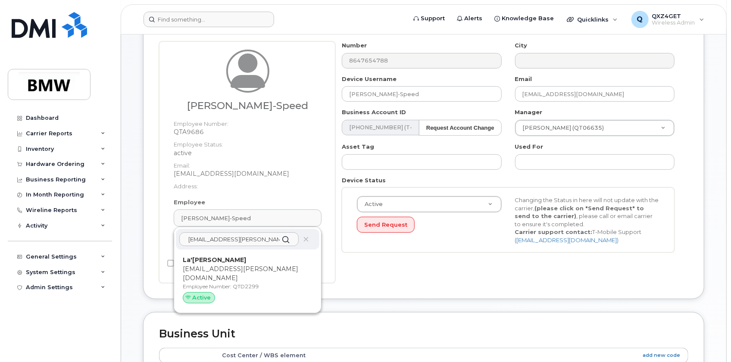
type input "[EMAIL_ADDRESS][PERSON_NAME][DOMAIN_NAME]"
click at [216, 283] on p "Employee Number: QTD2299" at bounding box center [248, 287] width 130 height 8
type input "QTD2299"
type input "La'[PERSON_NAME]"
type input "[EMAIL_ADDRESS][PERSON_NAME][DOMAIN_NAME]"
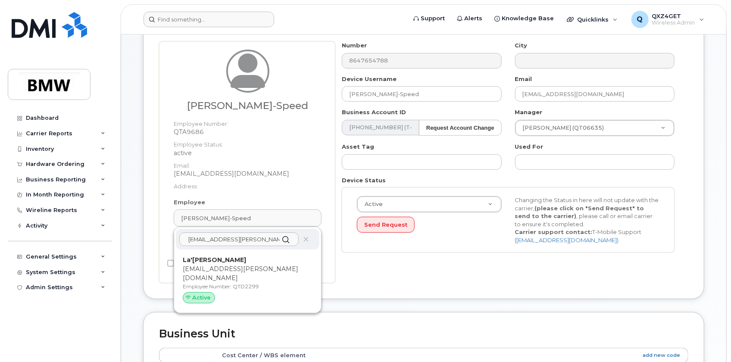
type input "14966946"
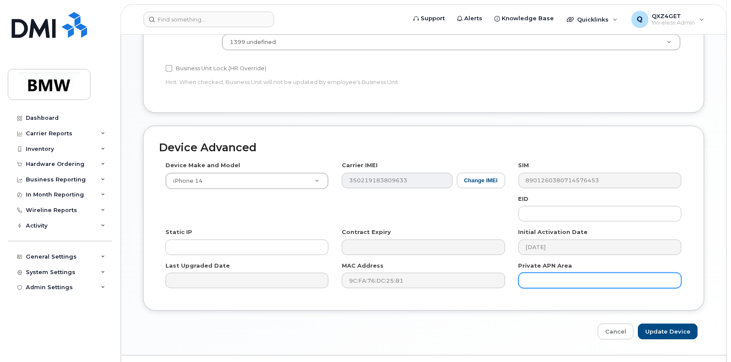
scroll to position [464, 0]
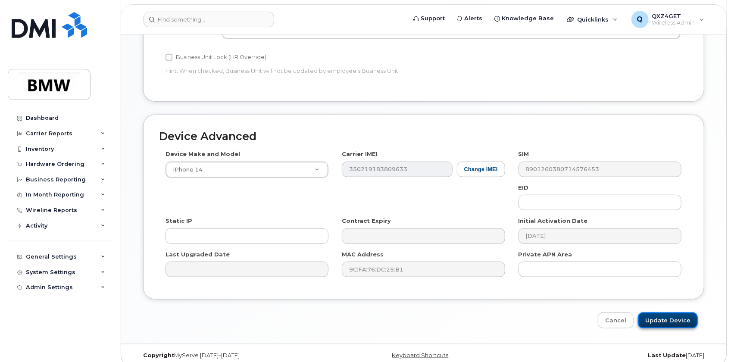
click at [663, 313] on input "Update Device" at bounding box center [668, 321] width 60 height 16
type input "Saving..."
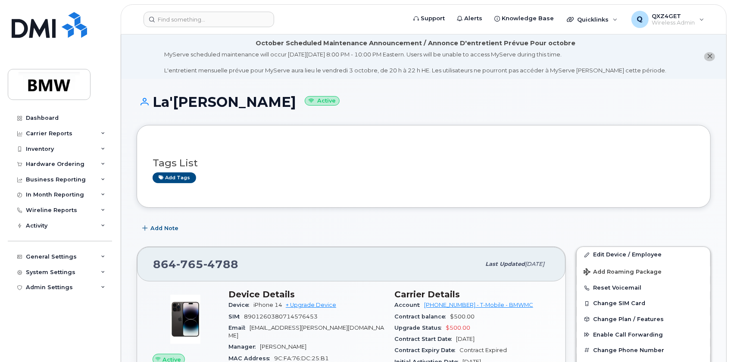
click at [163, 10] on header "Support Alerts Knowledge Base Quicklinks Suspend / Cancel Device Change SIM Car…" at bounding box center [424, 19] width 606 height 30
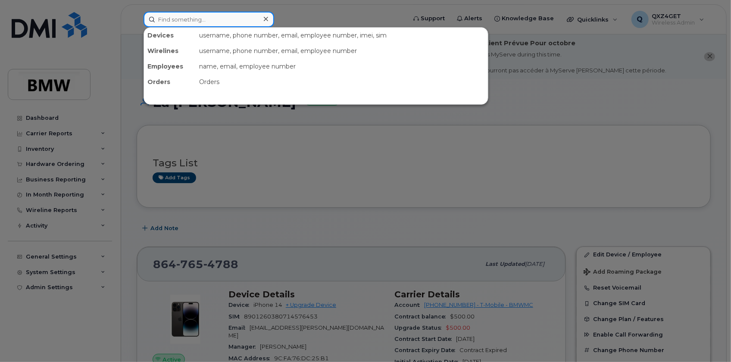
drag, startPoint x: 163, startPoint y: 10, endPoint x: 161, endPoint y: 22, distance: 11.8
click at [161, 22] on input at bounding box center [209, 20] width 131 height 16
paste input "8647834105"
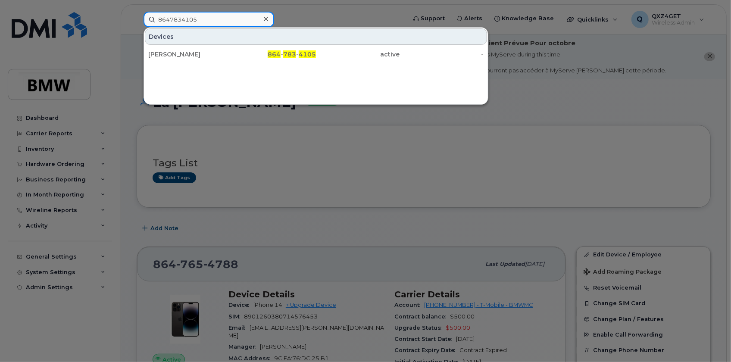
type input "8647834105"
click at [174, 50] on div "[PERSON_NAME]" at bounding box center [190, 54] width 84 height 9
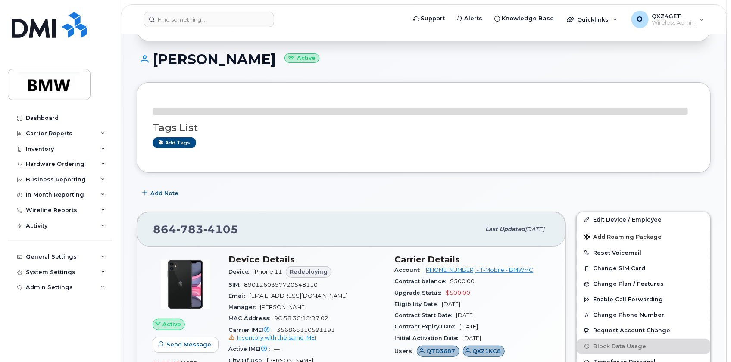
scroll to position [117, 0]
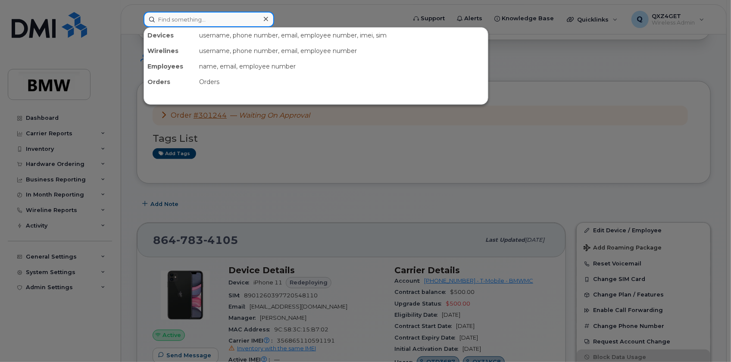
click at [185, 19] on input at bounding box center [209, 20] width 131 height 16
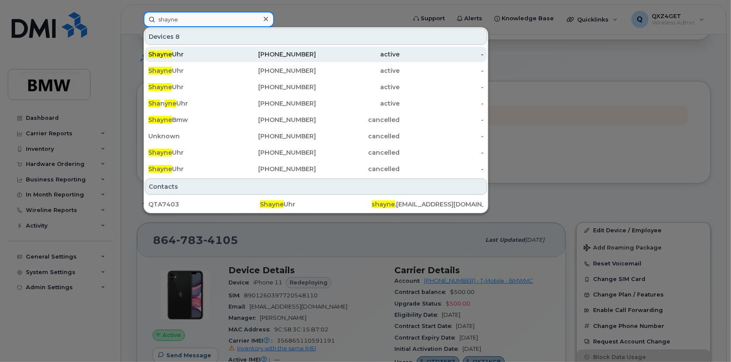
type input "shayne"
click at [178, 56] on div "[PERSON_NAME]" at bounding box center [190, 54] width 84 height 9
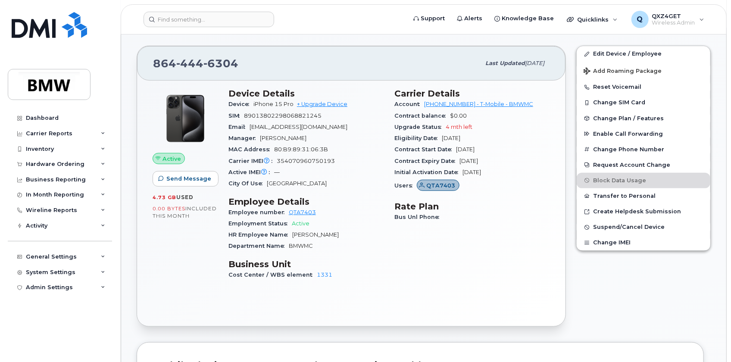
scroll to position [235, 0]
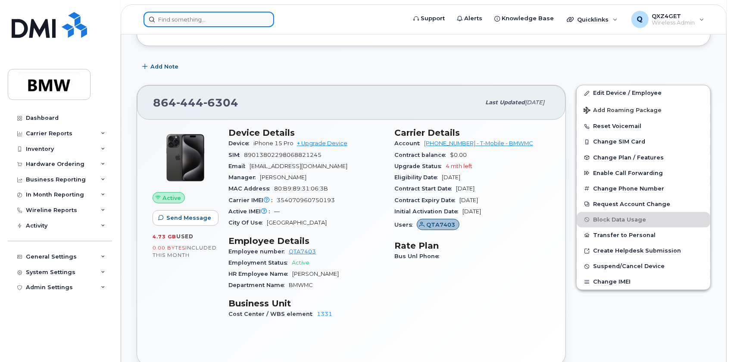
click at [198, 25] on input at bounding box center [209, 20] width 131 height 16
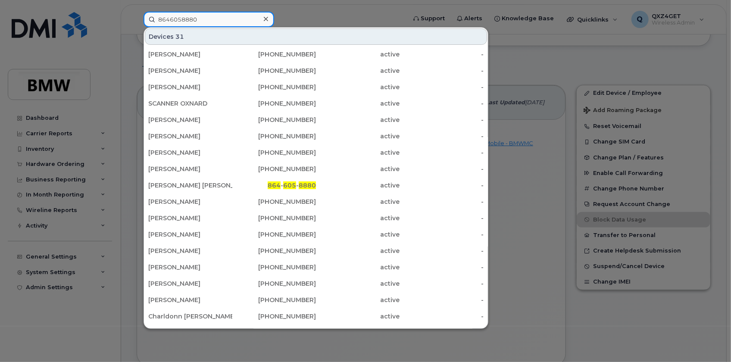
type input "8646058880"
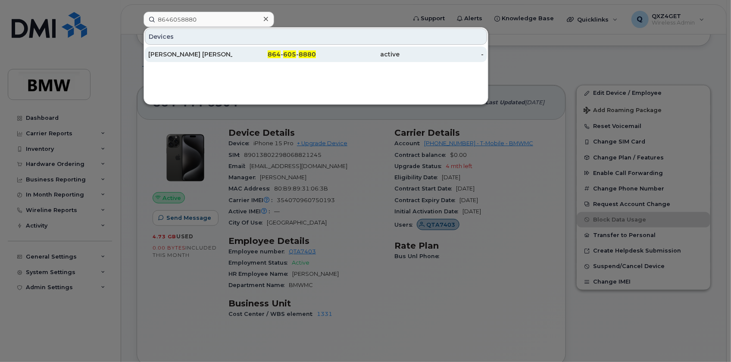
click at [197, 51] on div "[PERSON_NAME] [PERSON_NAME]" at bounding box center [190, 54] width 84 height 9
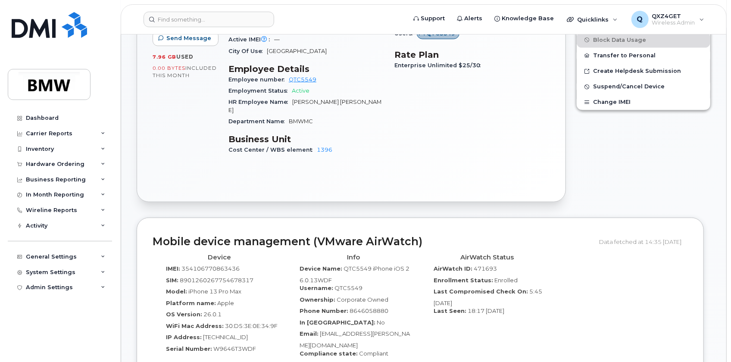
scroll to position [431, 0]
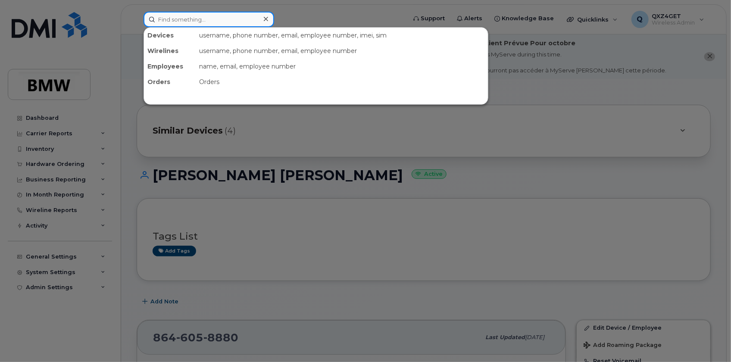
paste input "8647941688"
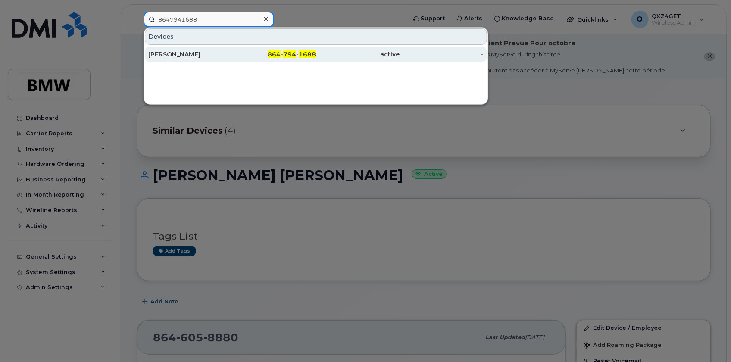
type input "8647941688"
click at [175, 55] on div "[PERSON_NAME]" at bounding box center [190, 54] width 84 height 9
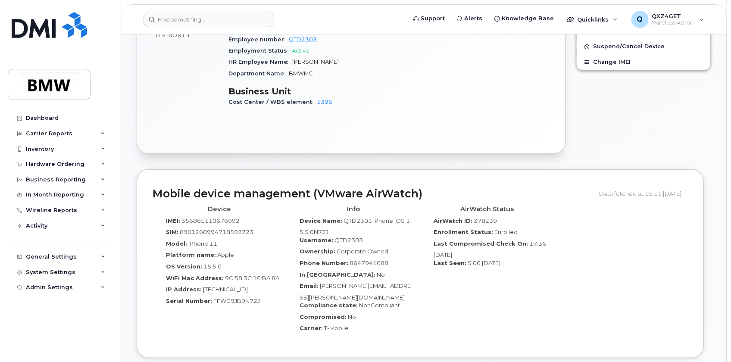
scroll to position [470, 0]
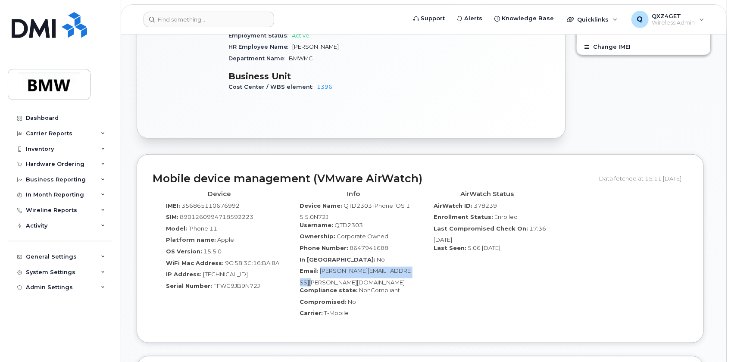
drag, startPoint x: 320, startPoint y: 262, endPoint x: 392, endPoint y: 270, distance: 73.3
click at [392, 270] on div "Email: [PERSON_NAME][EMAIL_ADDRESS][PERSON_NAME][DOMAIN_NAME]" at bounding box center [353, 276] width 121 height 19
copy span "[PERSON_NAME][EMAIL_ADDRESS][PERSON_NAME][DOMAIN_NAME]"
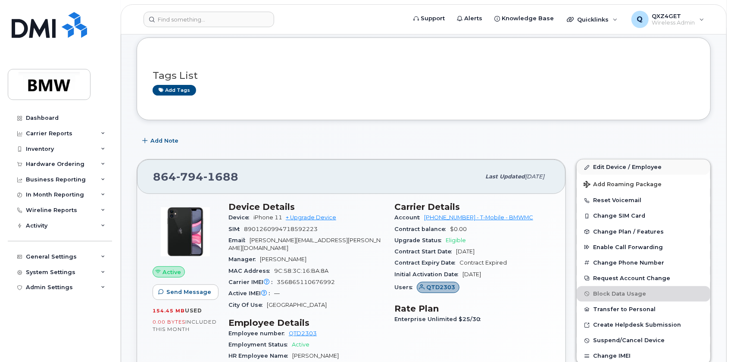
scroll to position [157, 0]
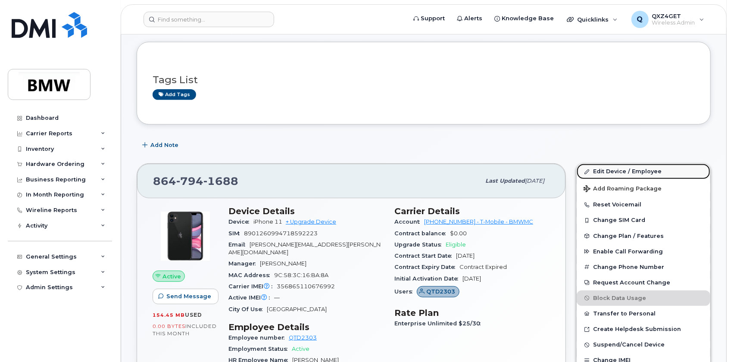
click at [609, 170] on link "Edit Device / Employee" at bounding box center [644, 172] width 134 height 16
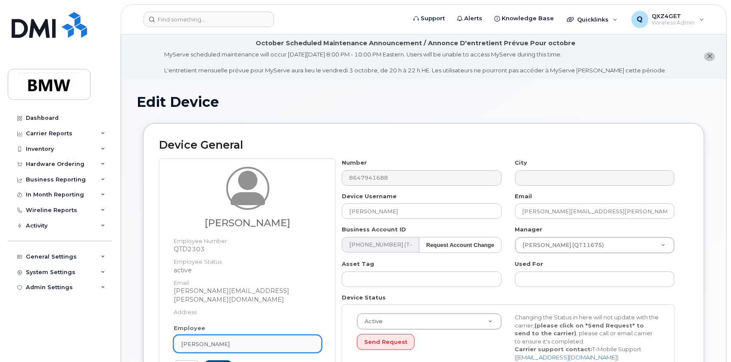
click at [208, 340] on span "Benjamin Deaton" at bounding box center [205, 344] width 49 height 8
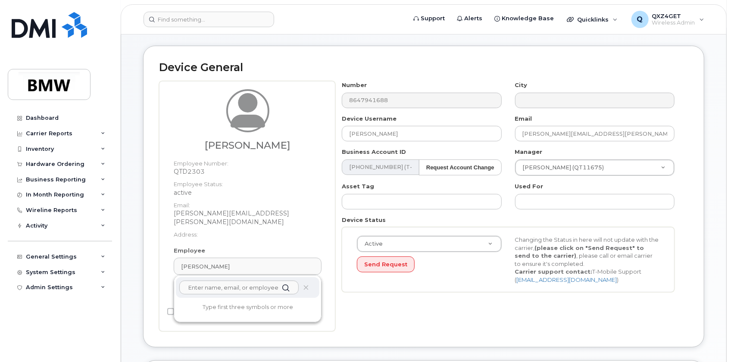
scroll to position [79, 0]
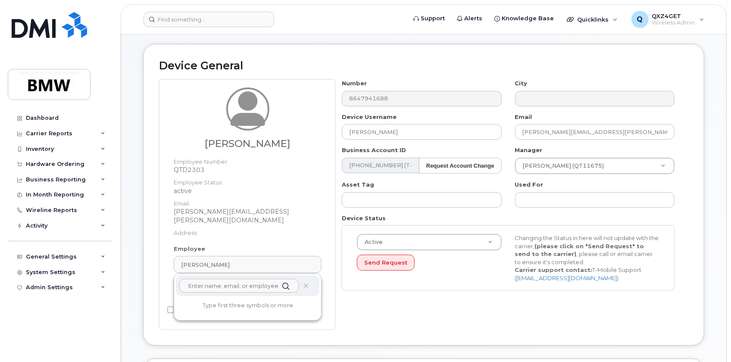
paste input "Benjamin.V.Hutchins@bmwmc.com"
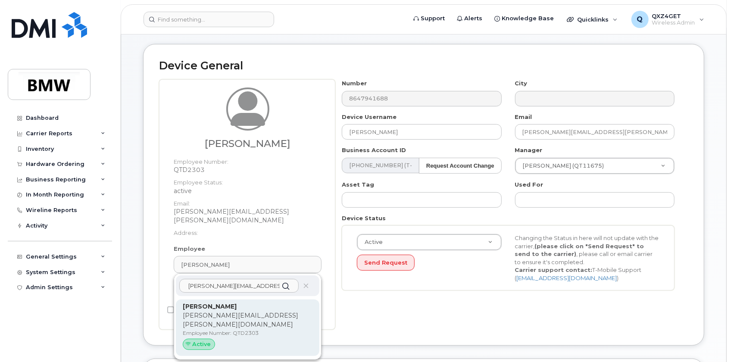
type input "Benjamin.V.Hutchins@bmwmc.com"
click at [220, 329] on p "Employee Number: QTD2303" at bounding box center [248, 333] width 130 height 8
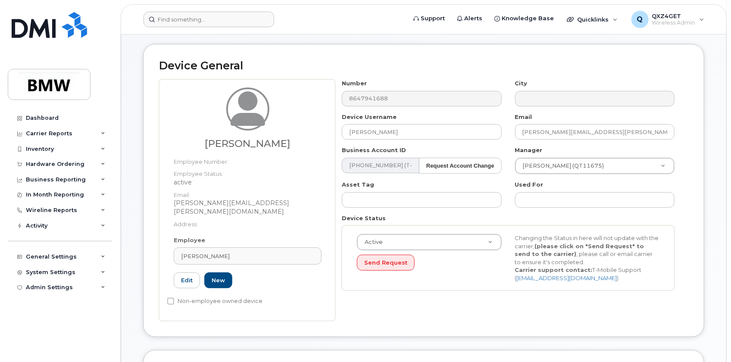
type input "14966781"
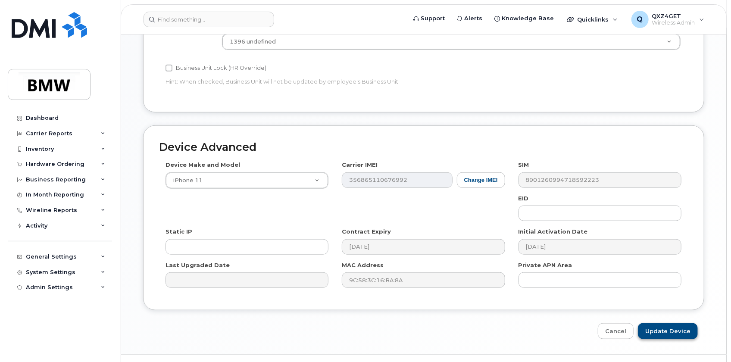
scroll to position [464, 0]
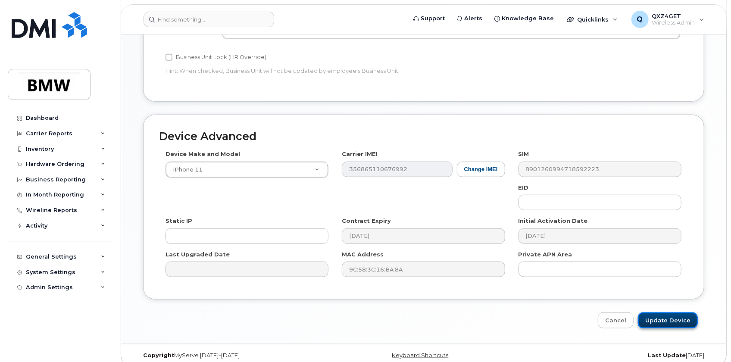
click at [660, 313] on input "Update Device" at bounding box center [668, 321] width 60 height 16
type input "Saving..."
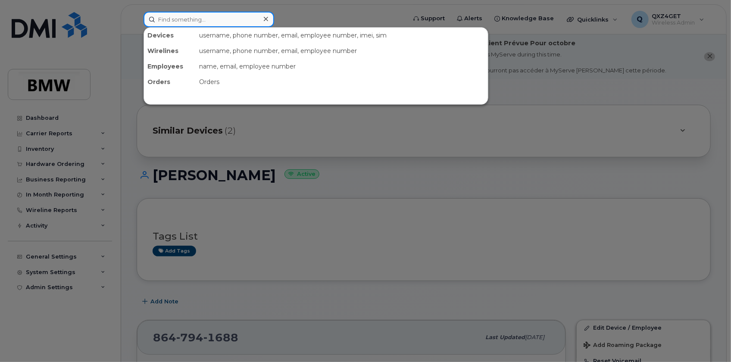
click at [185, 17] on input at bounding box center [209, 20] width 131 height 16
paste input "8646525895"
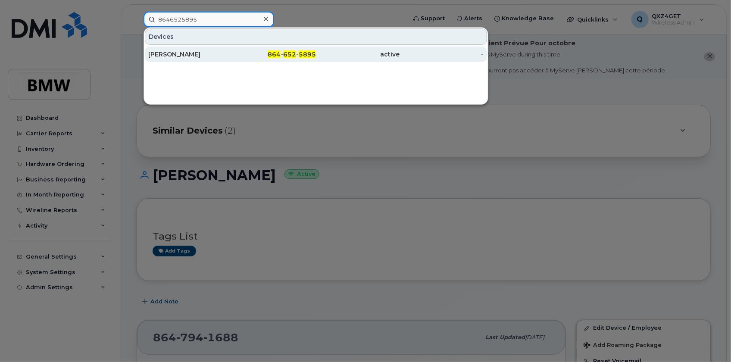
type input "8646525895"
click at [163, 54] on div "[PERSON_NAME]" at bounding box center [190, 54] width 84 height 9
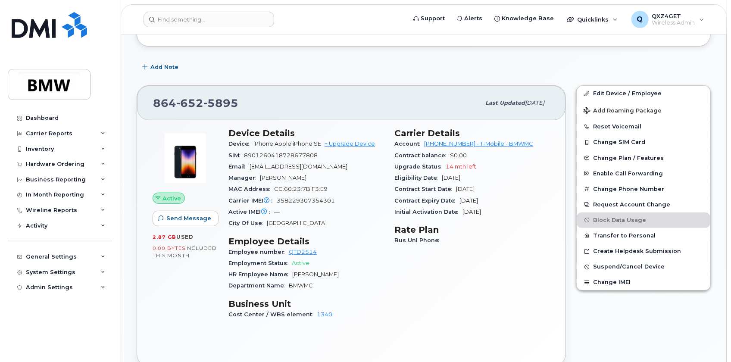
scroll to position [227, 0]
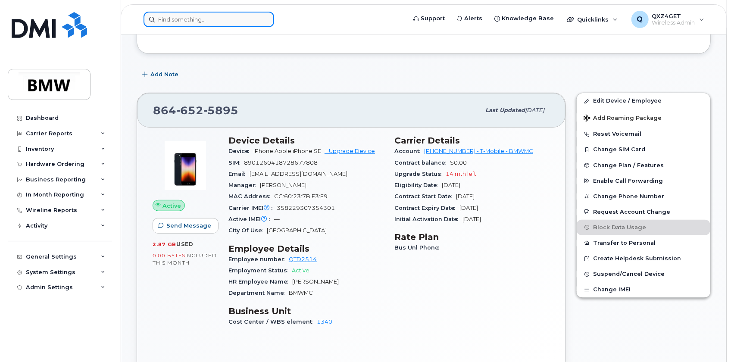
click at [199, 15] on input at bounding box center [209, 20] width 131 height 16
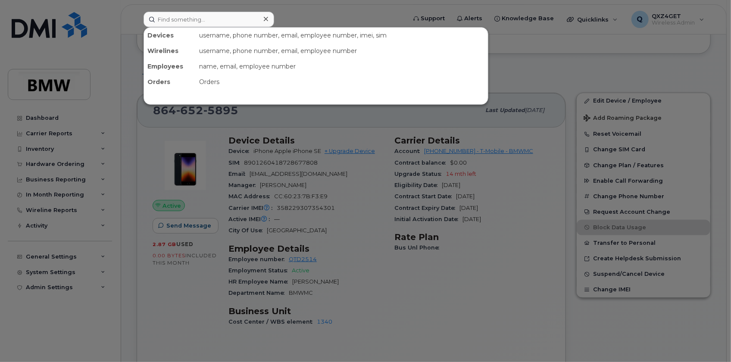
drag, startPoint x: 452, startPoint y: 208, endPoint x: 453, endPoint y: 215, distance: 6.9
click at [453, 208] on div at bounding box center [365, 181] width 731 height 362
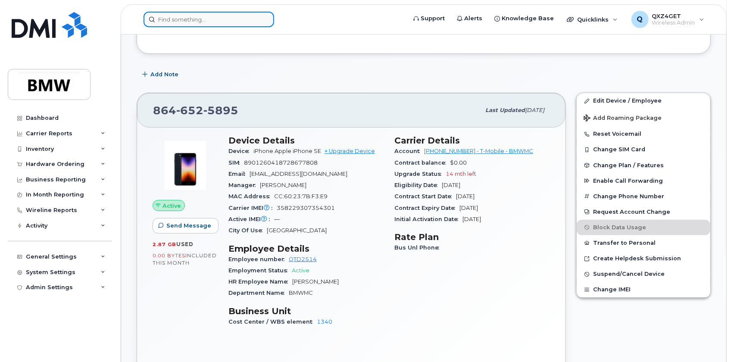
click at [212, 19] on input at bounding box center [209, 20] width 131 height 16
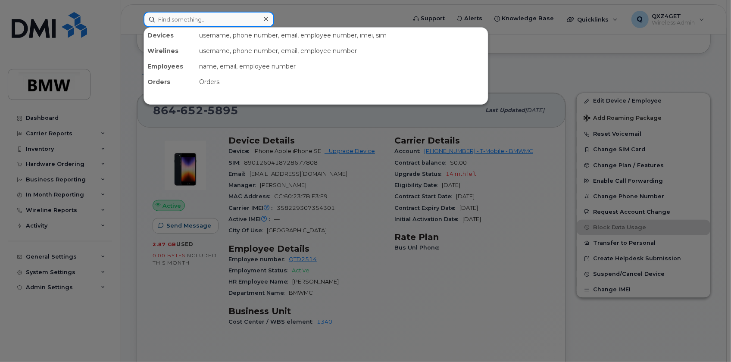
paste input "8648878180"
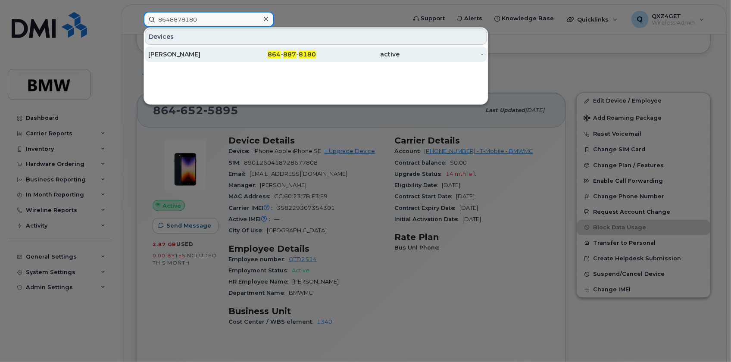
type input "8648878180"
click at [179, 53] on div "[PERSON_NAME]" at bounding box center [190, 54] width 84 height 9
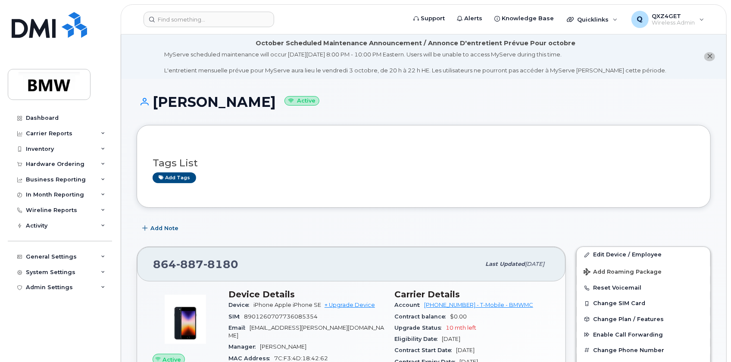
scroll to position [39, 0]
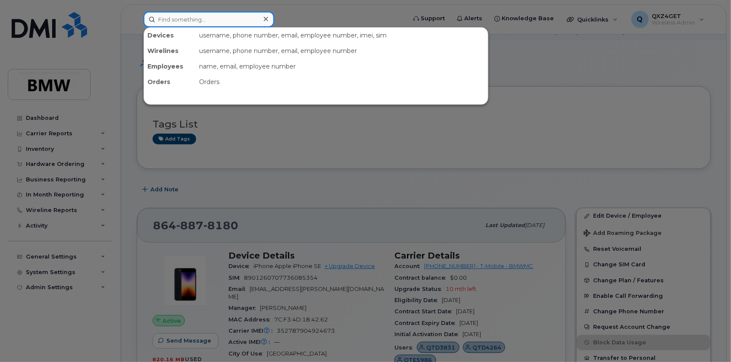
click at [200, 18] on input at bounding box center [209, 20] width 131 height 16
paste input "8643867707"
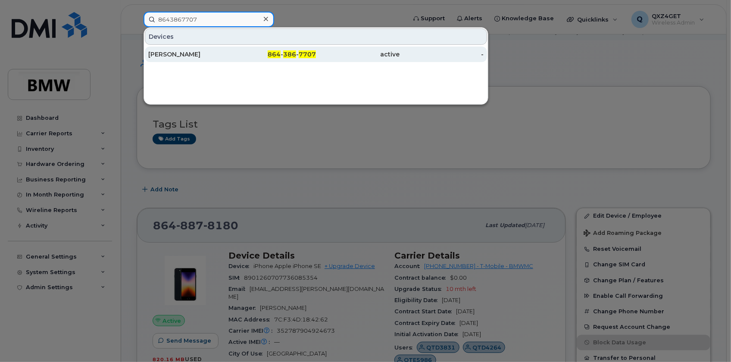
type input "8643867707"
click at [177, 53] on div "[PERSON_NAME]" at bounding box center [190, 54] width 84 height 9
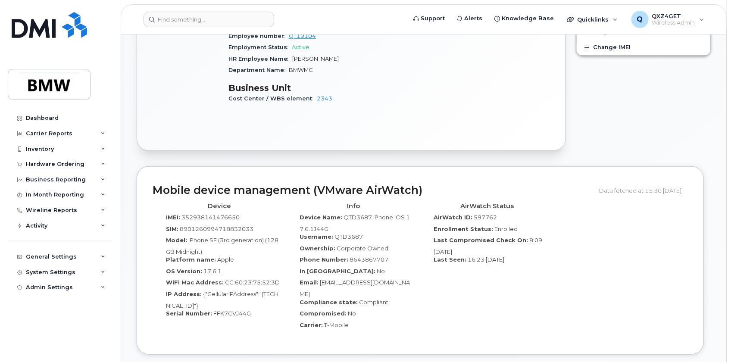
scroll to position [470, 0]
drag, startPoint x: 407, startPoint y: 275, endPoint x: 320, endPoint y: 270, distance: 87.2
click at [320, 278] on div "Email: [EMAIL_ADDRESS][DOMAIN_NAME]" at bounding box center [353, 287] width 121 height 19
copy span "[EMAIL_ADDRESS][DOMAIN_NAME]"
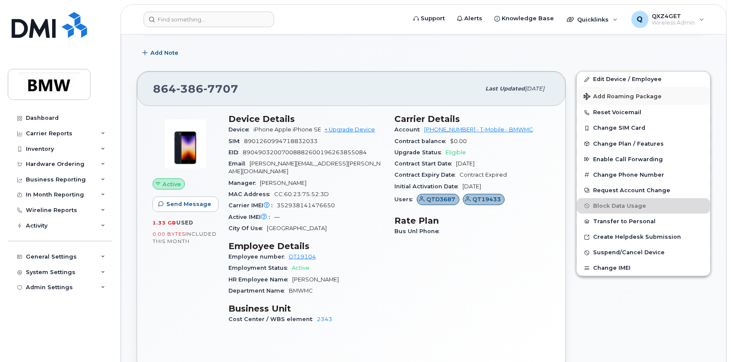
scroll to position [235, 0]
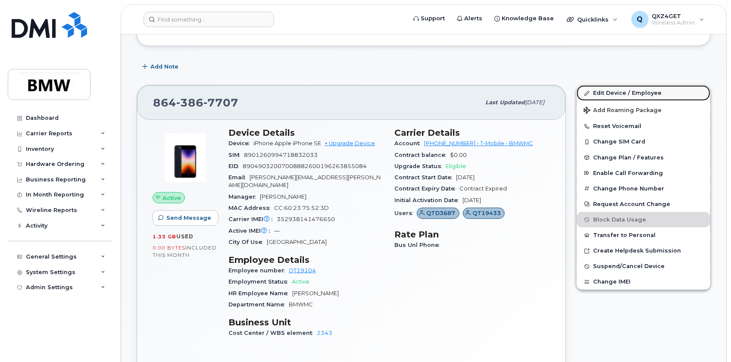
click at [602, 88] on link "Edit Device / Employee" at bounding box center [644, 93] width 134 height 16
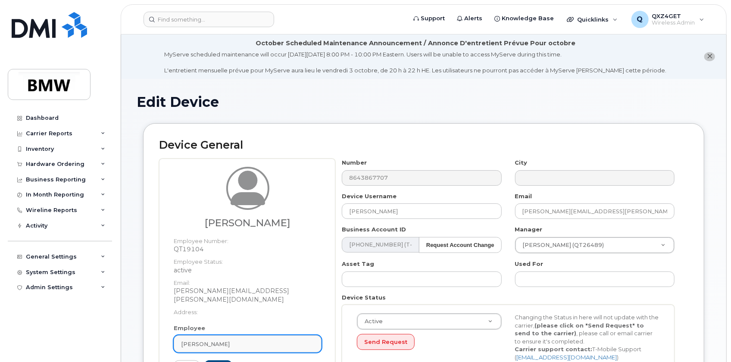
click at [213, 340] on span "[PERSON_NAME]" at bounding box center [205, 344] width 49 height 8
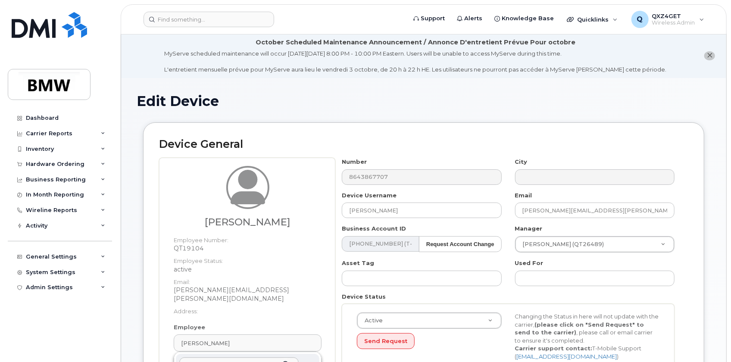
drag, startPoint x: 213, startPoint y: 332, endPoint x: 177, endPoint y: 275, distance: 67.8
click at [175, 274] on dl "Employee Number: QT19104 Employee Status: active Email: [PERSON_NAME][EMAIL_ADD…" at bounding box center [248, 274] width 148 height 84
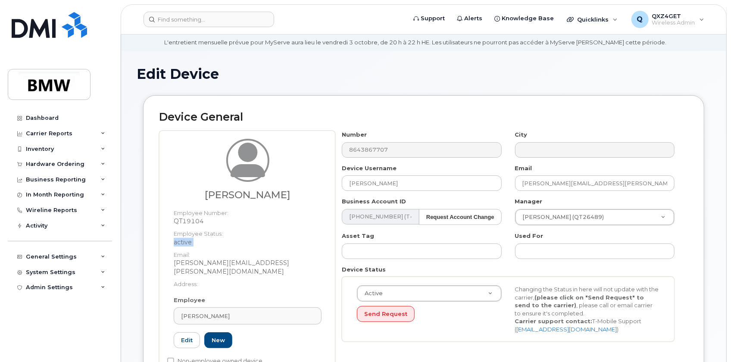
scroll to position [79, 0]
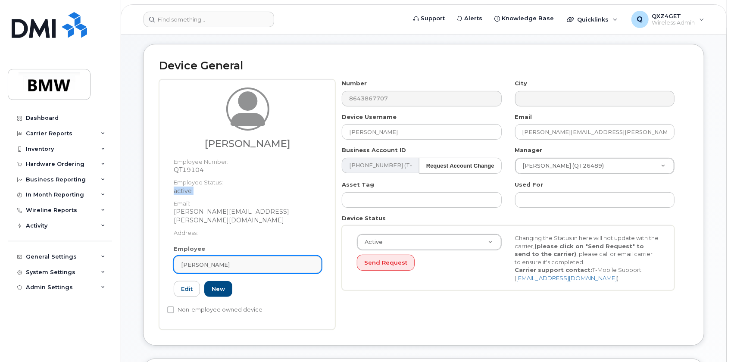
click at [222, 261] on div "[PERSON_NAME]" at bounding box center [247, 265] width 133 height 8
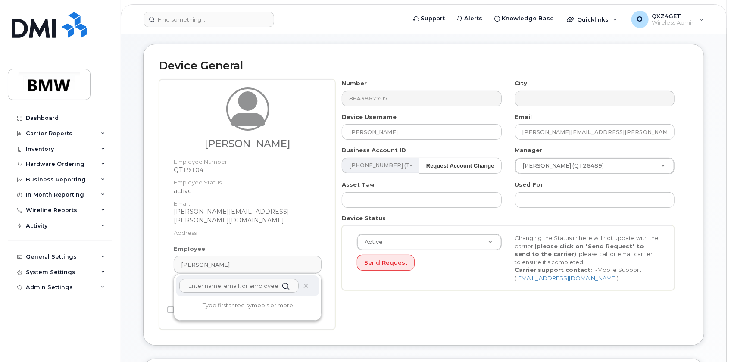
paste input "[EMAIL_ADDRESS][DOMAIN_NAME]"
type input "[EMAIL_ADDRESS][DOMAIN_NAME]"
click at [222, 311] on p "[EMAIL_ADDRESS][DOMAIN_NAME]" at bounding box center [248, 315] width 130 height 9
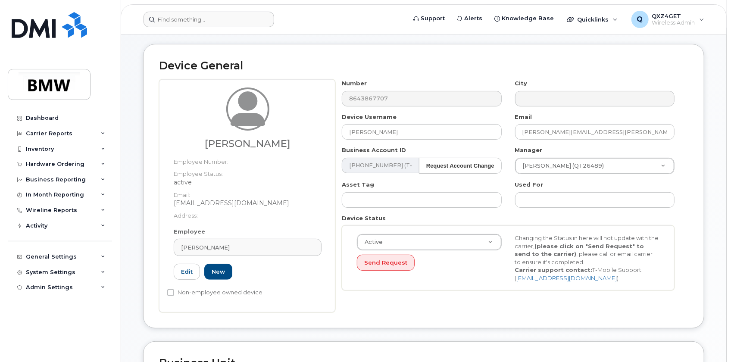
type input "QTD3687"
type input "[PERSON_NAME]"
type input "[EMAIL_ADDRESS][DOMAIN_NAME]"
type input "14966758"
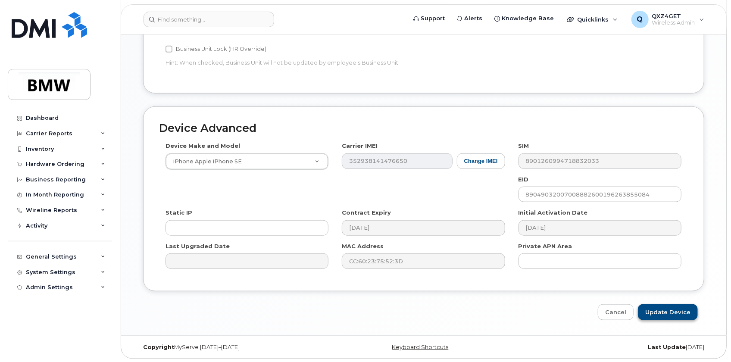
scroll to position [464, 0]
click at [668, 307] on input "Update Device" at bounding box center [668, 312] width 60 height 16
type input "Saving..."
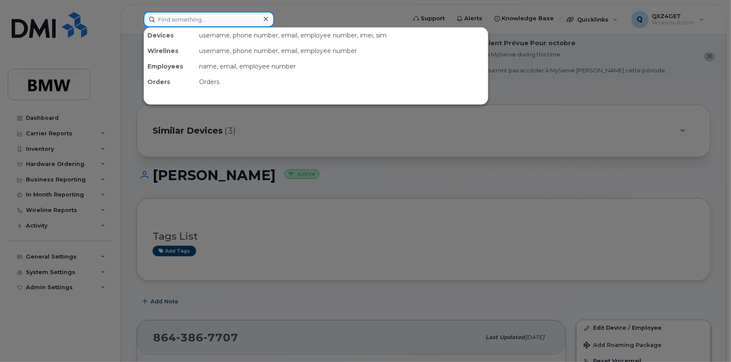
click at [198, 15] on input at bounding box center [209, 20] width 131 height 16
paste input "[PHONE_NUMBER]"
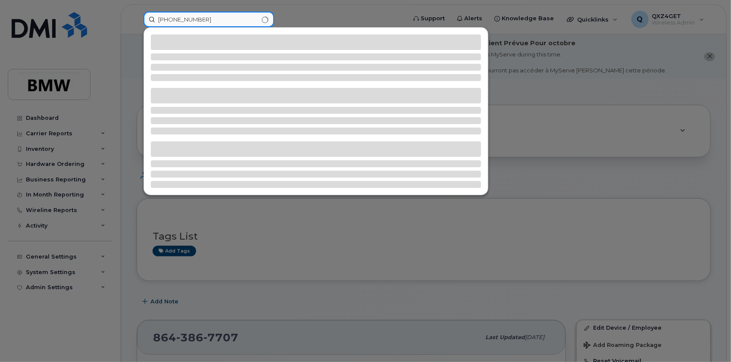
click at [172, 19] on input "[PHONE_NUMBER]" at bounding box center [209, 20] width 131 height 16
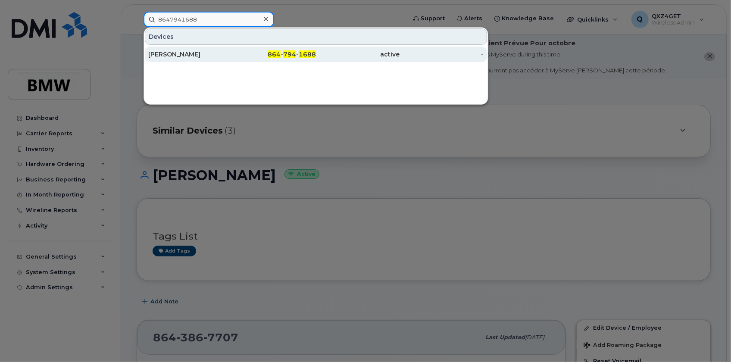
type input "8647941688"
click at [188, 54] on div "[PERSON_NAME]" at bounding box center [190, 54] width 84 height 9
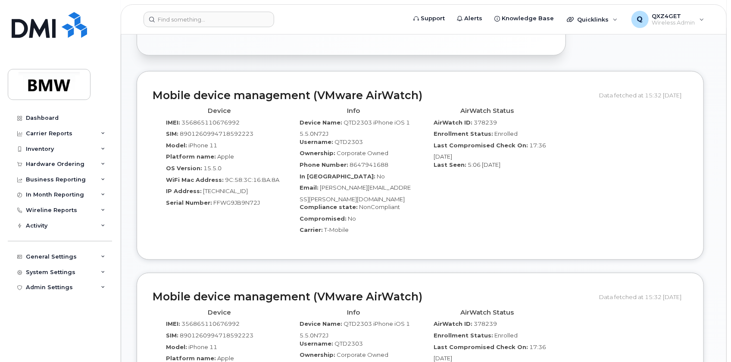
scroll to position [548, 0]
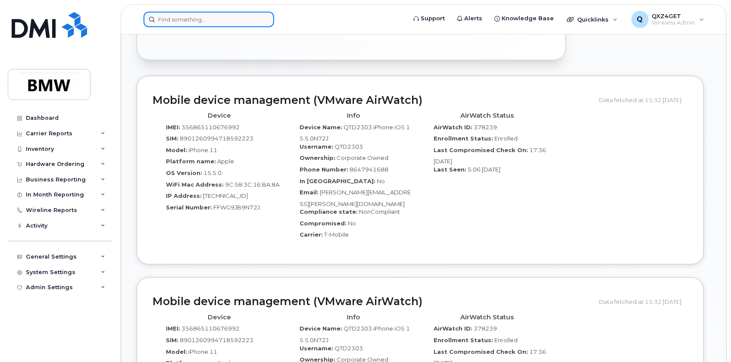
click at [192, 20] on input at bounding box center [209, 20] width 131 height 16
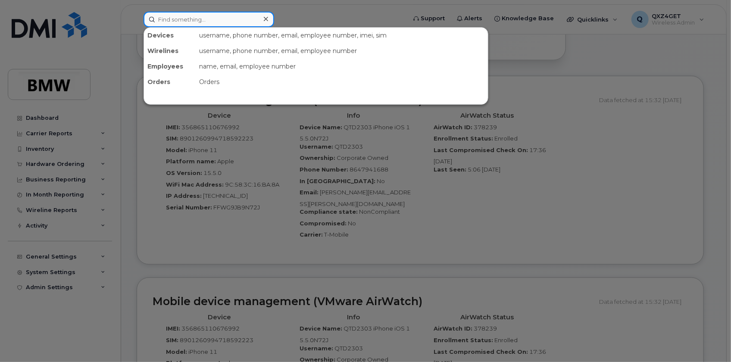
paste input "8643867707"
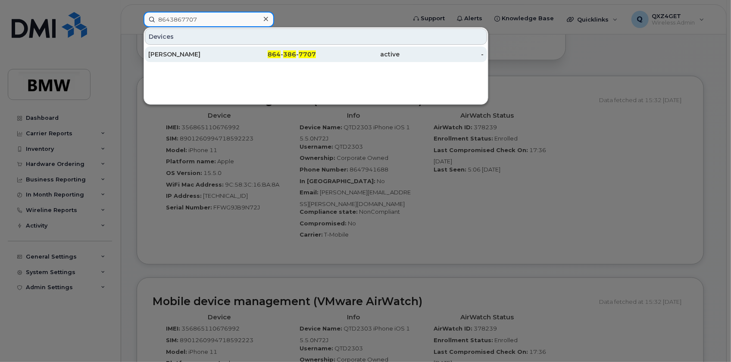
type input "8643867707"
click at [179, 54] on div "[PERSON_NAME]" at bounding box center [190, 54] width 84 height 9
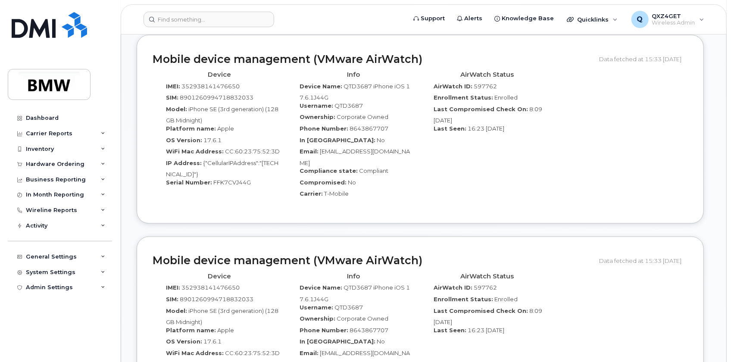
scroll to position [580, 0]
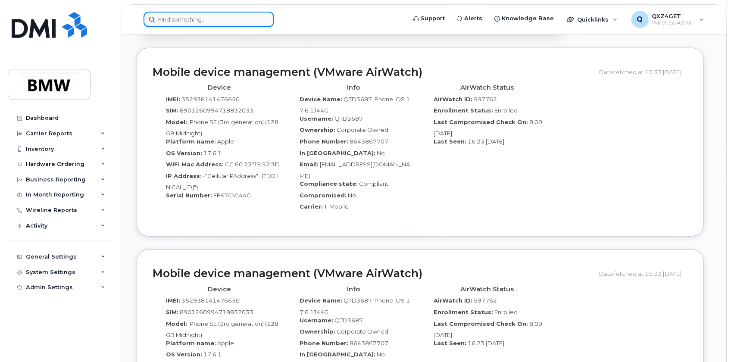
click at [188, 21] on input at bounding box center [209, 20] width 131 height 16
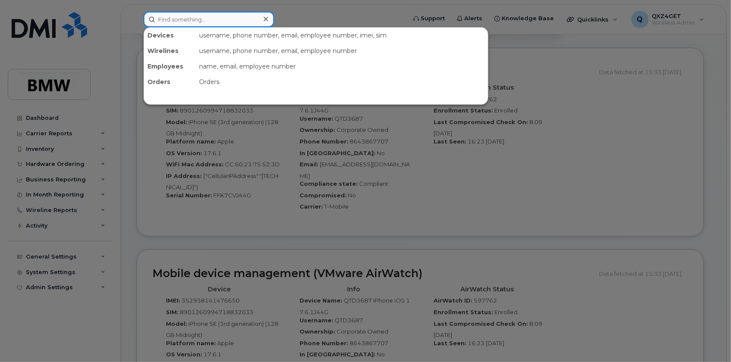
paste input "8645342061"
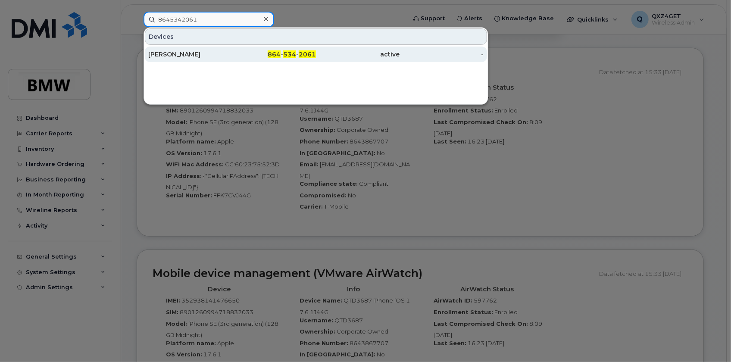
type input "8645342061"
click at [174, 50] on div "[PERSON_NAME]" at bounding box center [190, 54] width 84 height 9
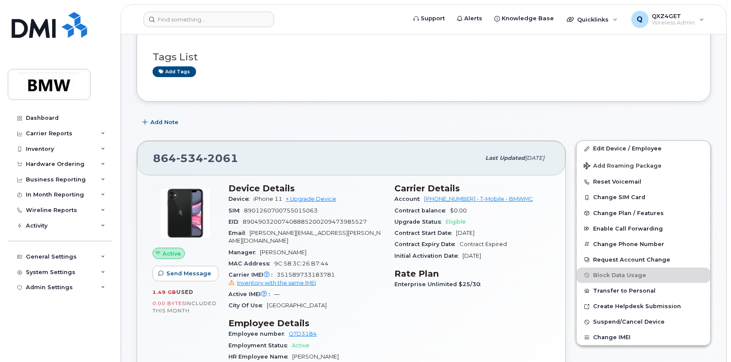
scroll to position [117, 0]
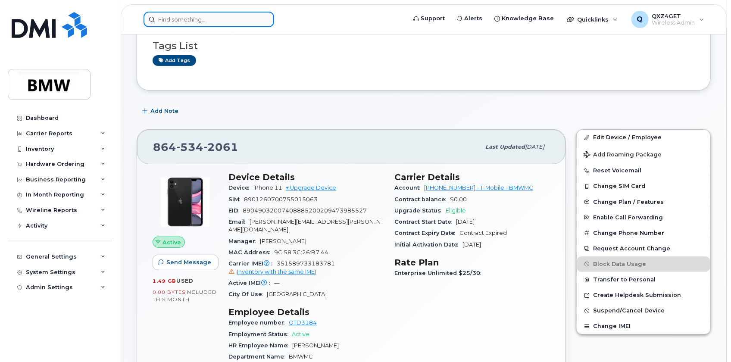
click at [196, 19] on input at bounding box center [209, 20] width 131 height 16
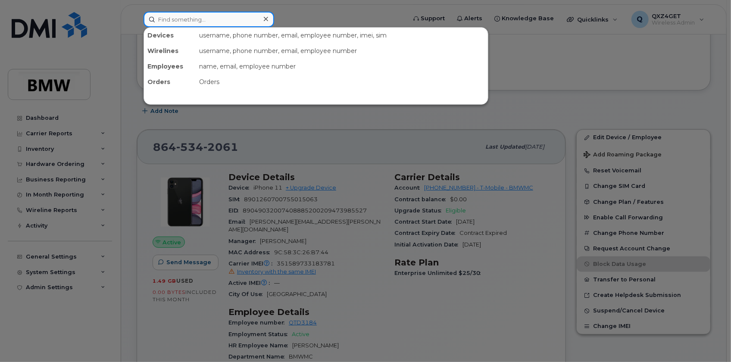
paste input "8645342061"
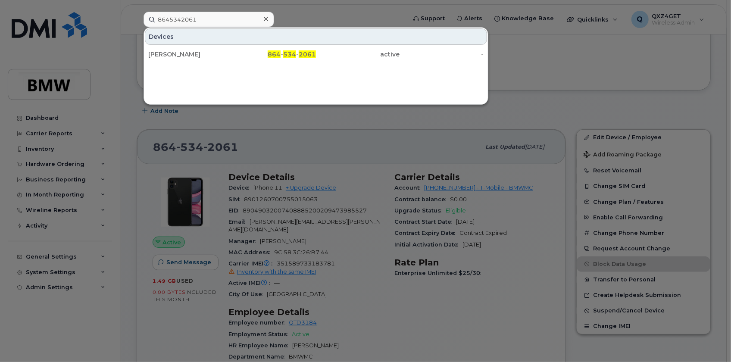
click at [218, 75] on div "Devices Terry Dawkins 864 - 534 - 2061 active -" at bounding box center [316, 66] width 345 height 78
drag, startPoint x: 218, startPoint y: 75, endPoint x: 78, endPoint y: 50, distance: 141.4
click at [137, 27] on div "8645342061 Devices Terry Dawkins 864 - 534 - 2061 active -" at bounding box center [272, 20] width 271 height 16
click at [205, 14] on input "8645342061" at bounding box center [209, 20] width 131 height 16
drag, startPoint x: 204, startPoint y: 17, endPoint x: 135, endPoint y: 16, distance: 69.4
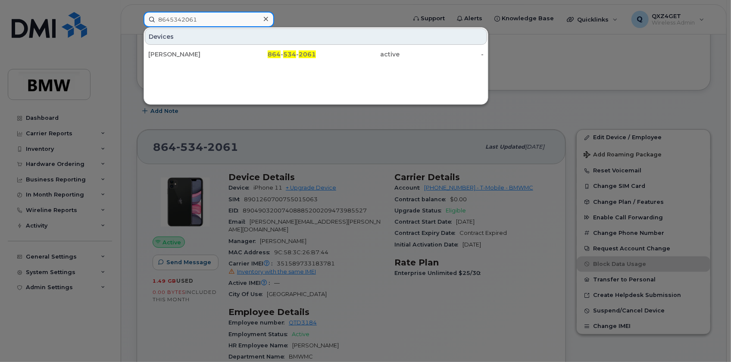
click at [137, 16] on div "8645342061 Devices Terry Dawkins 864 - 534 - 2061 active -" at bounding box center [272, 20] width 271 height 16
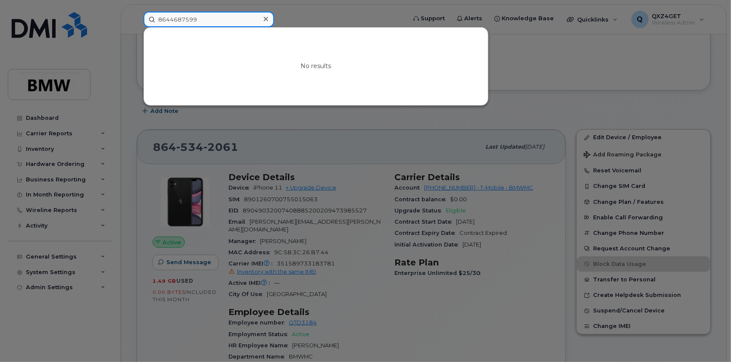
drag, startPoint x: 197, startPoint y: 18, endPoint x: 119, endPoint y: 5, distance: 78.8
click at [137, 12] on div "8644687599 No results" at bounding box center [272, 20] width 271 height 16
click at [208, 14] on input "8644687599" at bounding box center [209, 20] width 131 height 16
drag, startPoint x: 208, startPoint y: 18, endPoint x: 104, endPoint y: 13, distance: 104.0
click at [137, 13] on div "8644687599 No results" at bounding box center [272, 20] width 271 height 16
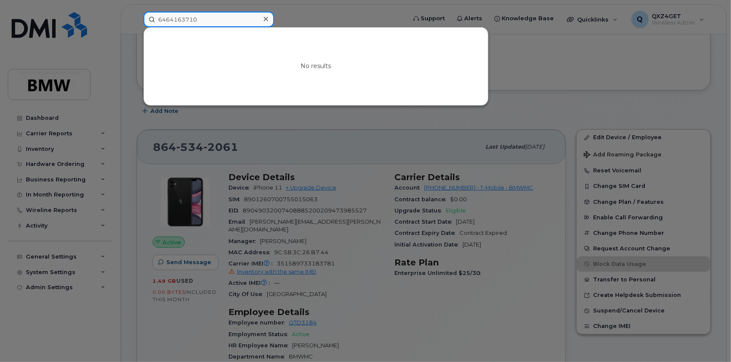
click at [202, 19] on input "6464163710" at bounding box center [209, 20] width 131 height 16
drag, startPoint x: 202, startPoint y: 19, endPoint x: 155, endPoint y: 20, distance: 47.0
click at [155, 20] on input "6464163710" at bounding box center [209, 20] width 131 height 16
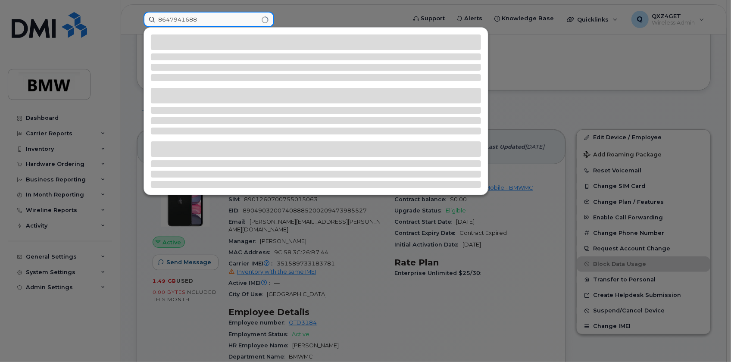
type input "8647941688"
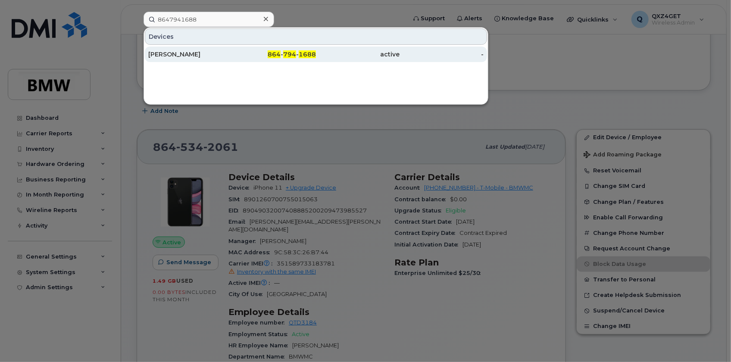
click at [194, 54] on div "Benjamin Deaton" at bounding box center [190, 54] width 84 height 9
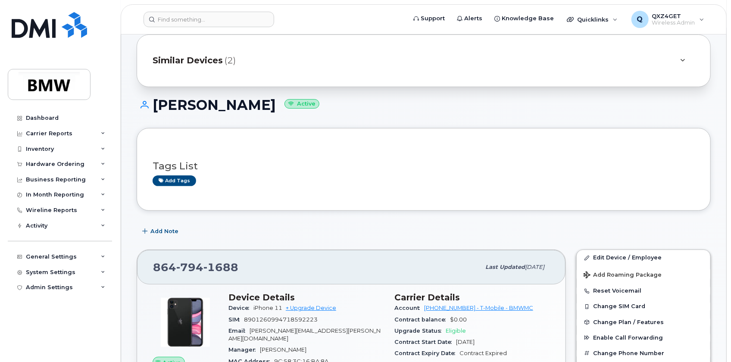
scroll to position [31, 0]
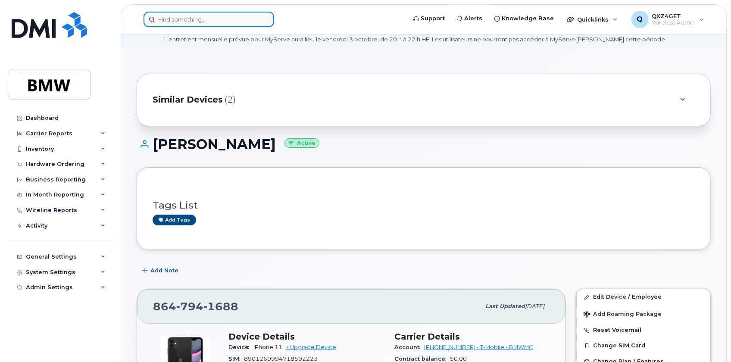
click at [219, 15] on input at bounding box center [209, 20] width 131 height 16
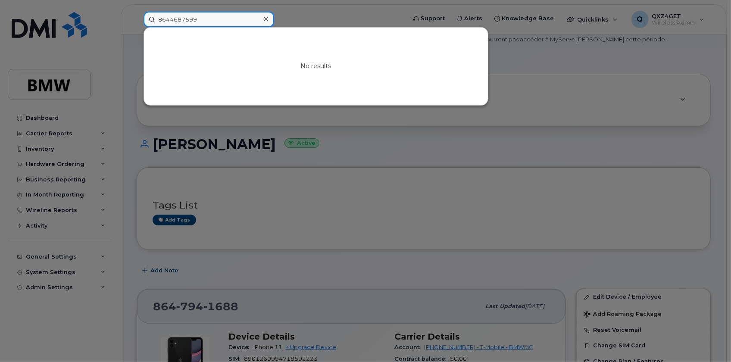
drag, startPoint x: 219, startPoint y: 15, endPoint x: 119, endPoint y: 16, distance: 100.5
click at [137, 17] on div "8644687599 No results" at bounding box center [272, 20] width 271 height 16
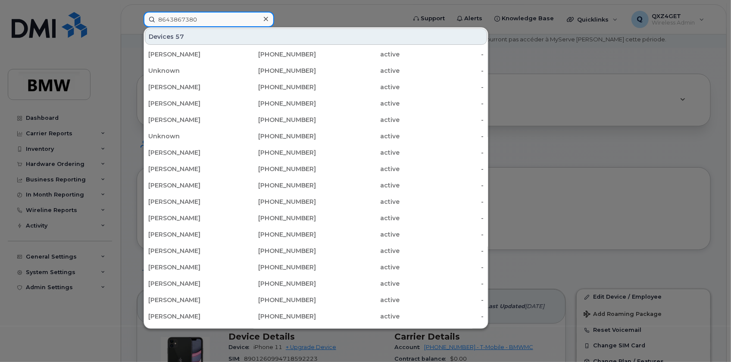
type input "8643867380"
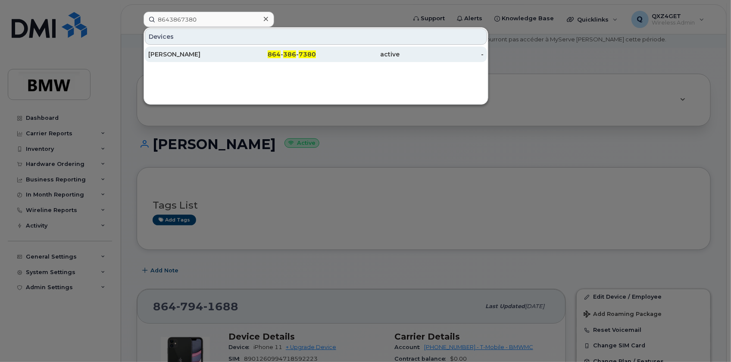
click at [165, 53] on div "[PERSON_NAME]" at bounding box center [190, 54] width 84 height 9
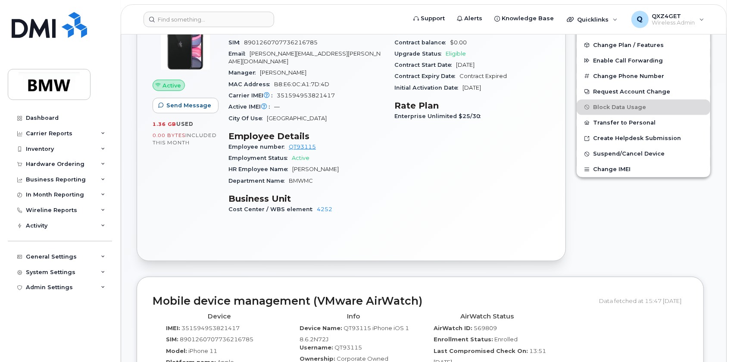
scroll to position [266, 0]
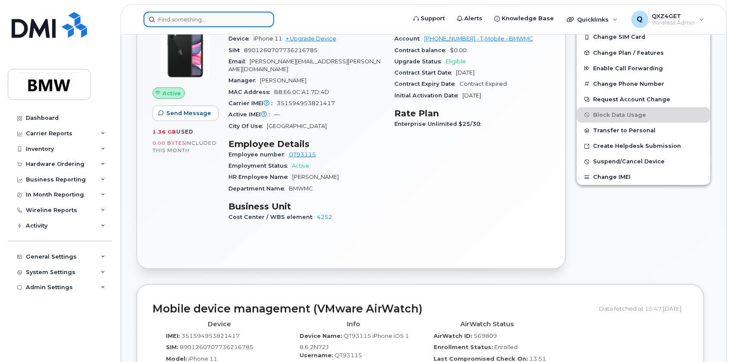
click at [175, 16] on input at bounding box center [209, 20] width 131 height 16
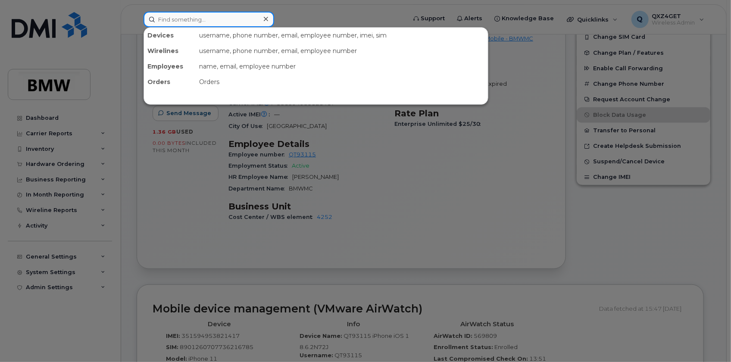
paste input "8643862363"
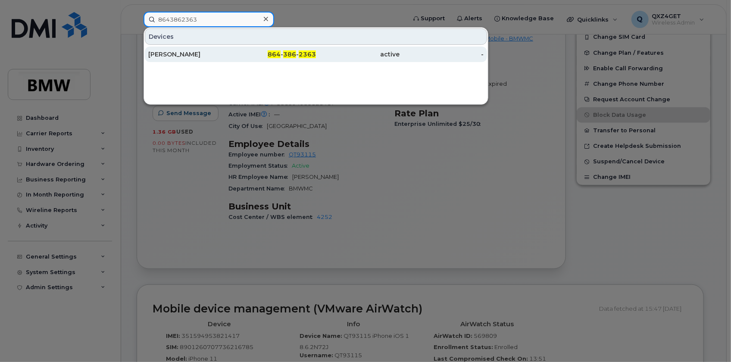
type input "8643862363"
click at [171, 52] on div "[PERSON_NAME]" at bounding box center [190, 54] width 84 height 9
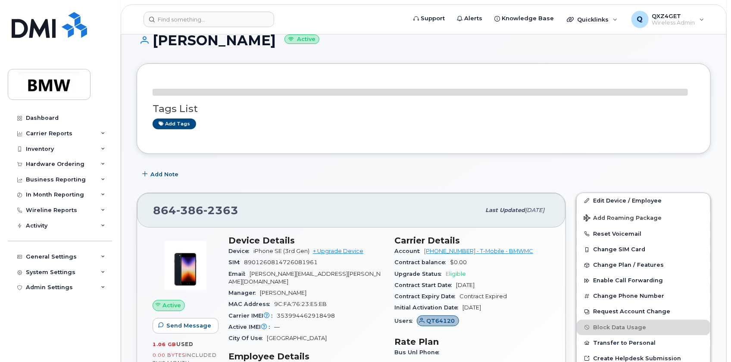
scroll to position [78, 0]
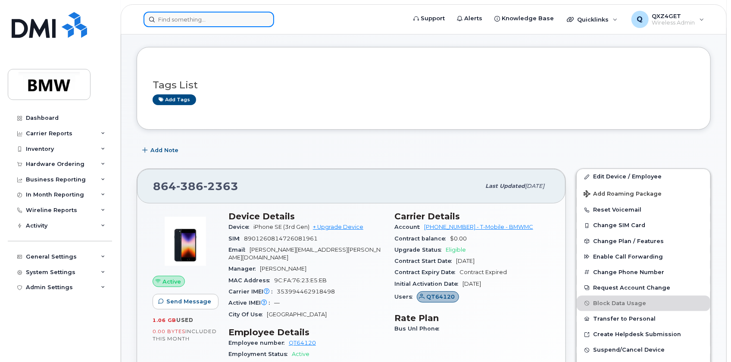
click at [175, 21] on input at bounding box center [209, 20] width 131 height 16
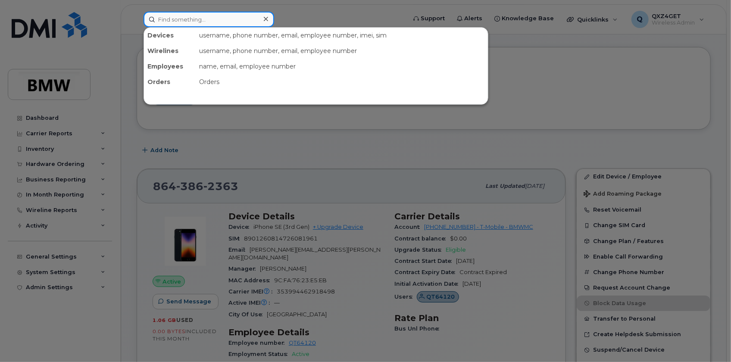
paste input "8649082689"
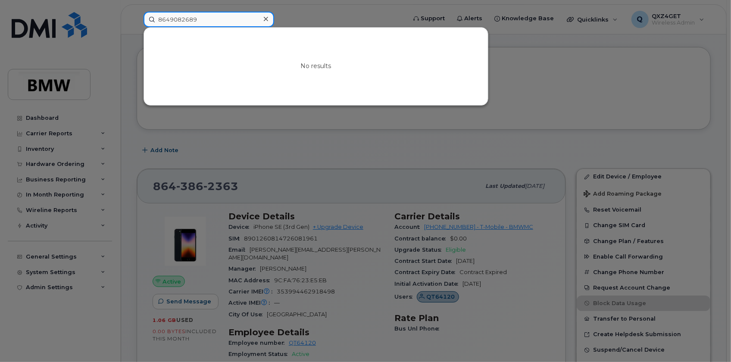
click at [199, 24] on input "8649082689" at bounding box center [209, 20] width 131 height 16
drag, startPoint x: 199, startPoint y: 20, endPoint x: 160, endPoint y: 21, distance: 39.7
click at [160, 21] on input "8649082689" at bounding box center [209, 20] width 131 height 16
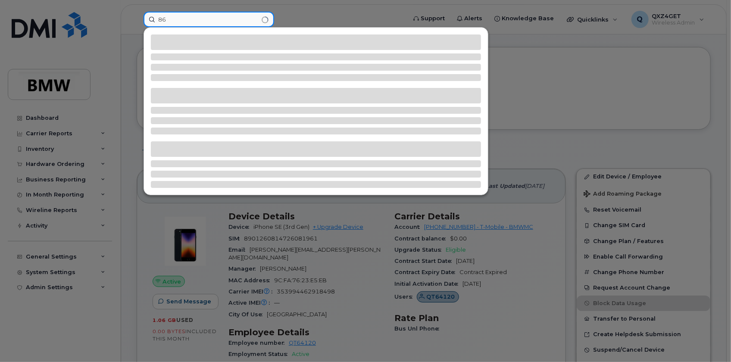
type input "8"
type input "8645674142"
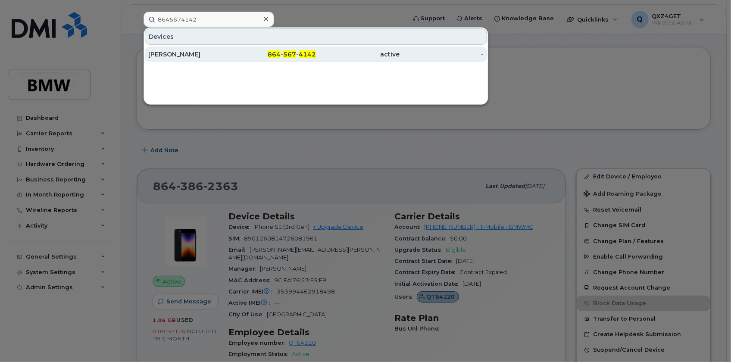
click at [177, 53] on div "[PERSON_NAME]" at bounding box center [190, 54] width 84 height 9
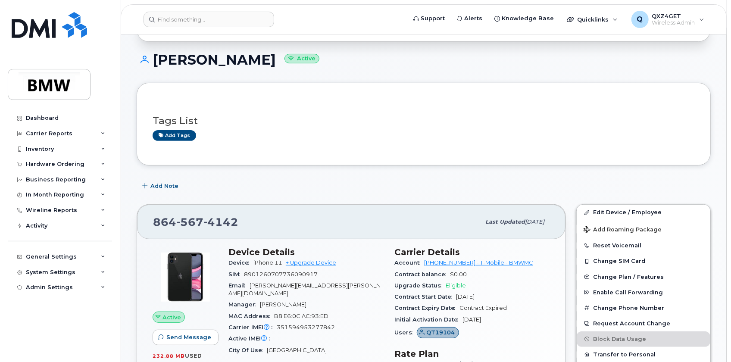
scroll to position [157, 0]
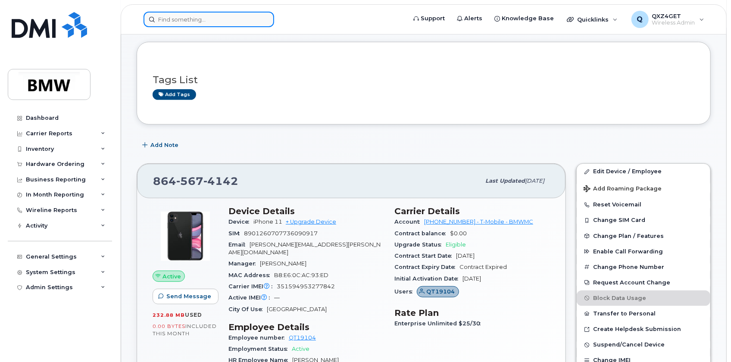
click at [187, 18] on input at bounding box center [209, 20] width 131 height 16
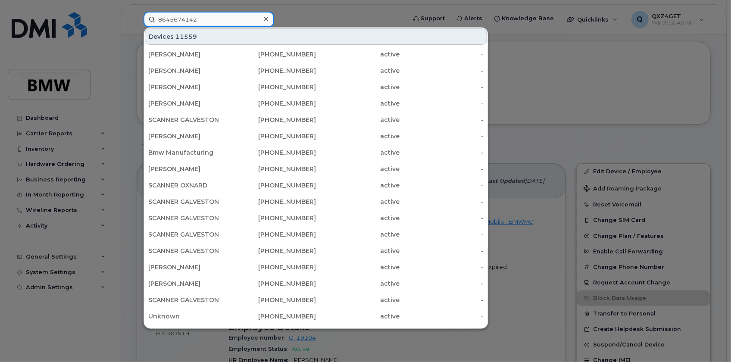
type input "8645674142"
